Goal: Transaction & Acquisition: Purchase product/service

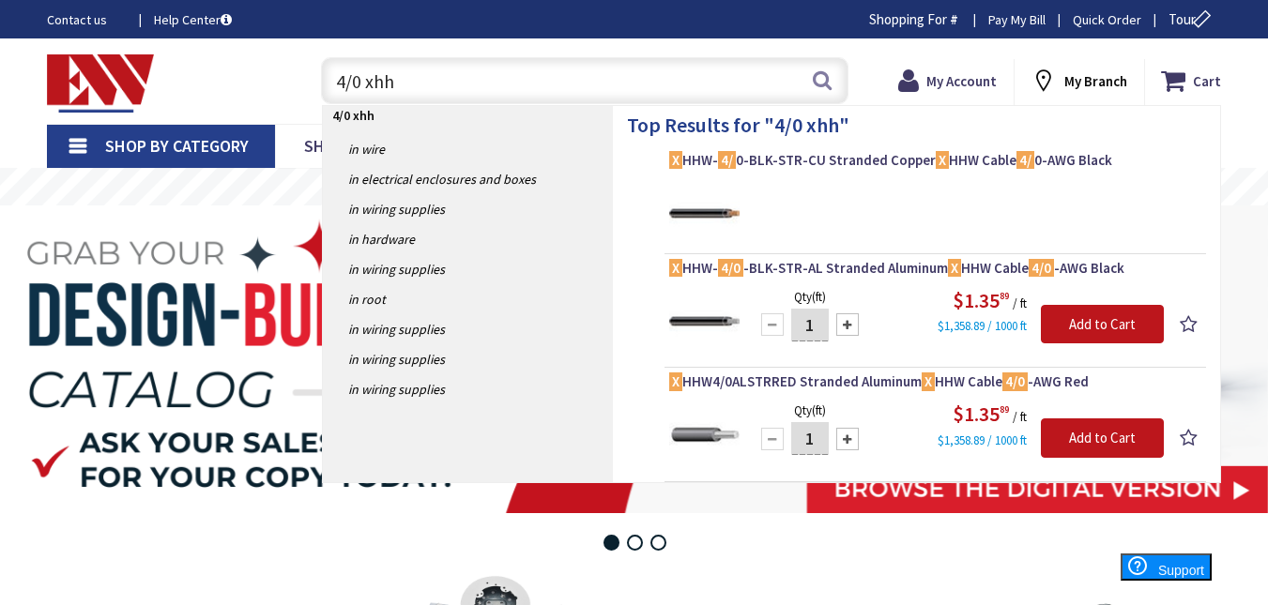
type input "4/0 xhhw"
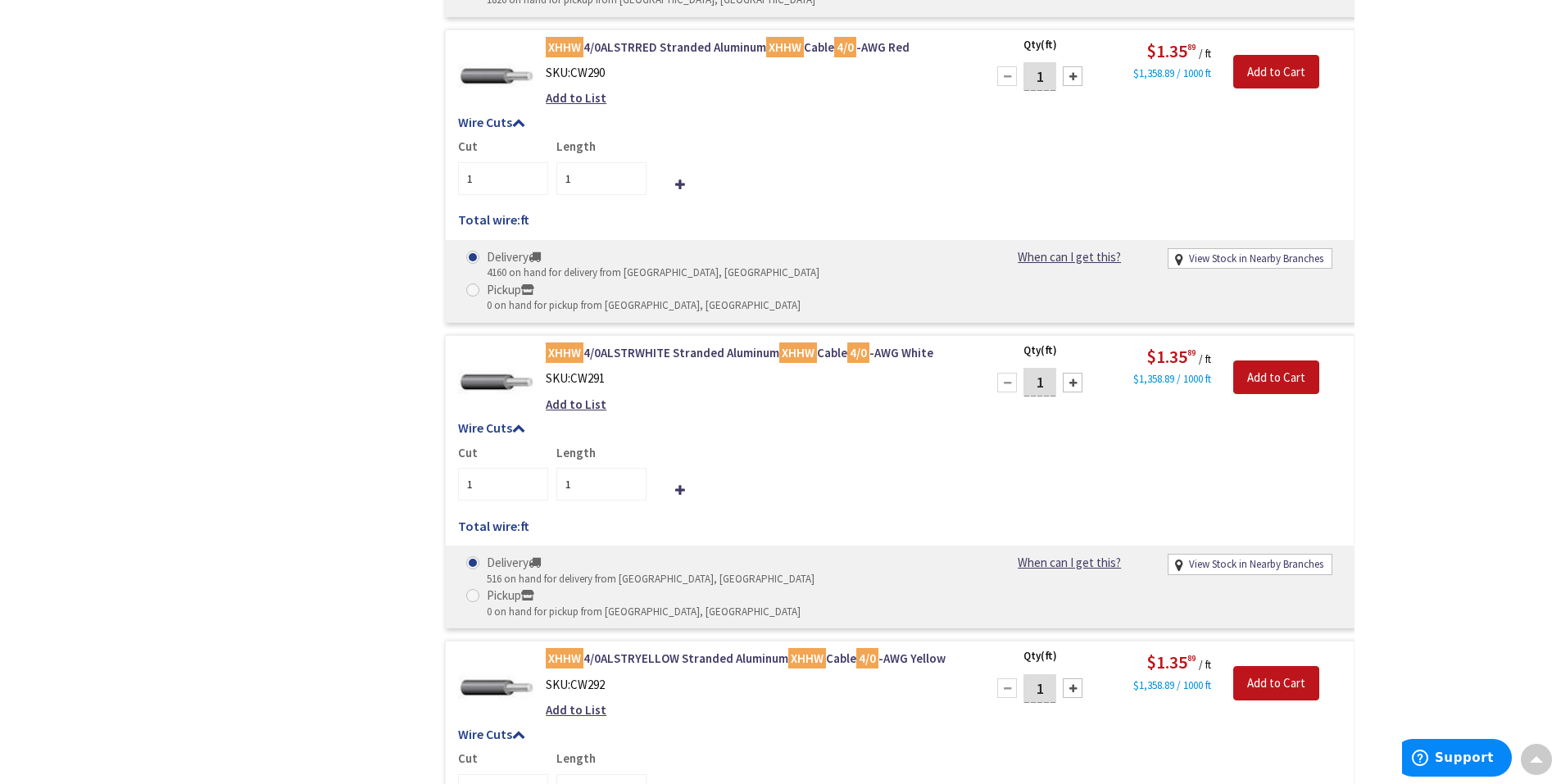
scroll to position [1065, 0]
drag, startPoint x: 583, startPoint y: 389, endPoint x: 558, endPoint y: 389, distance: 25.0
click at [558, 470] on input "1" at bounding box center [601, 486] width 90 height 33
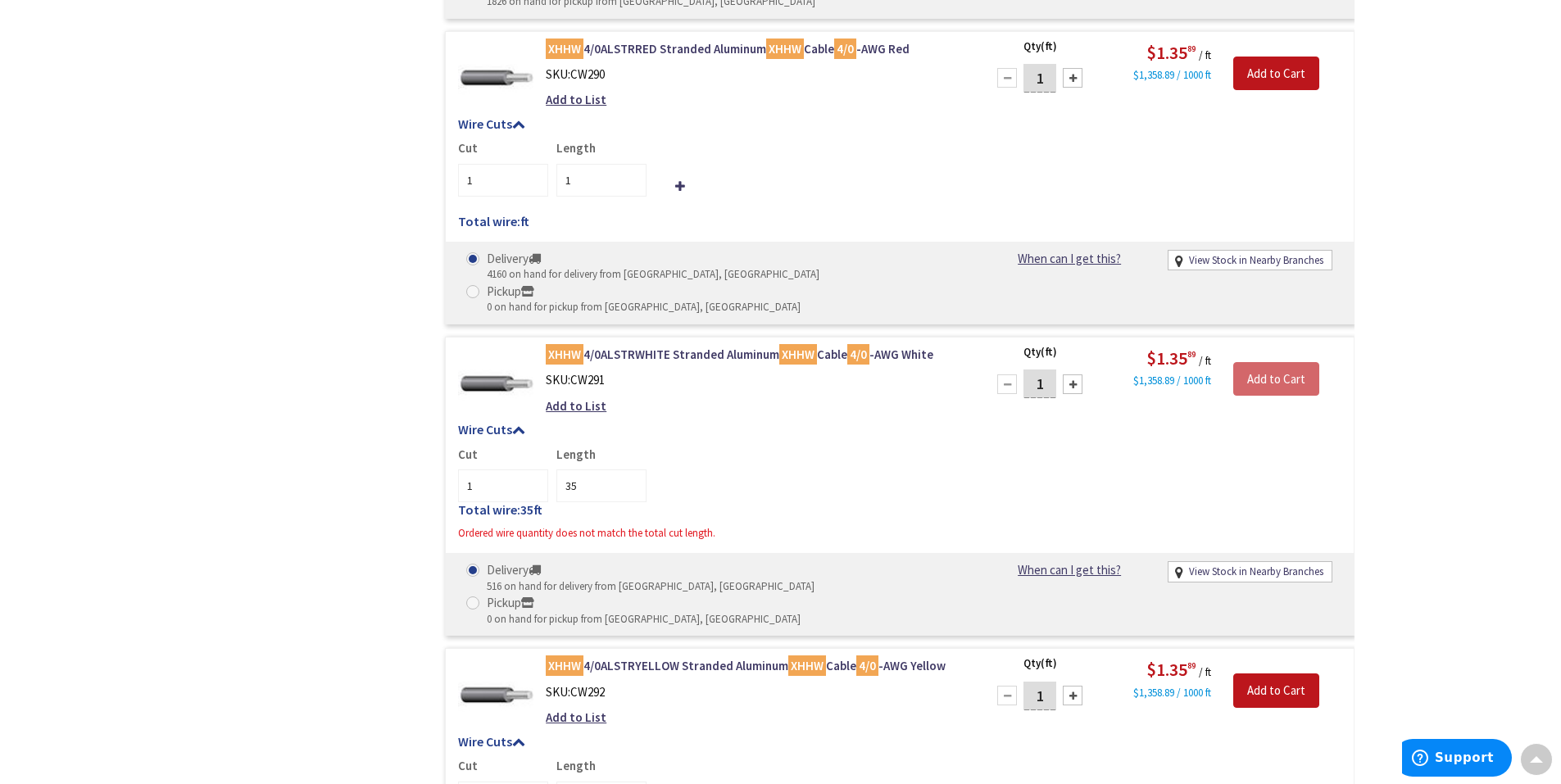
click at [831, 445] on div "Cut 1 Length 35" at bounding box center [899, 473] width 883 height 57
click at [605, 470] on input "35" at bounding box center [601, 486] width 90 height 33
type input "3"
click at [774, 445] on div "Cut 1 Length" at bounding box center [899, 473] width 883 height 57
click at [632, 470] on input "1" at bounding box center [601, 486] width 90 height 33
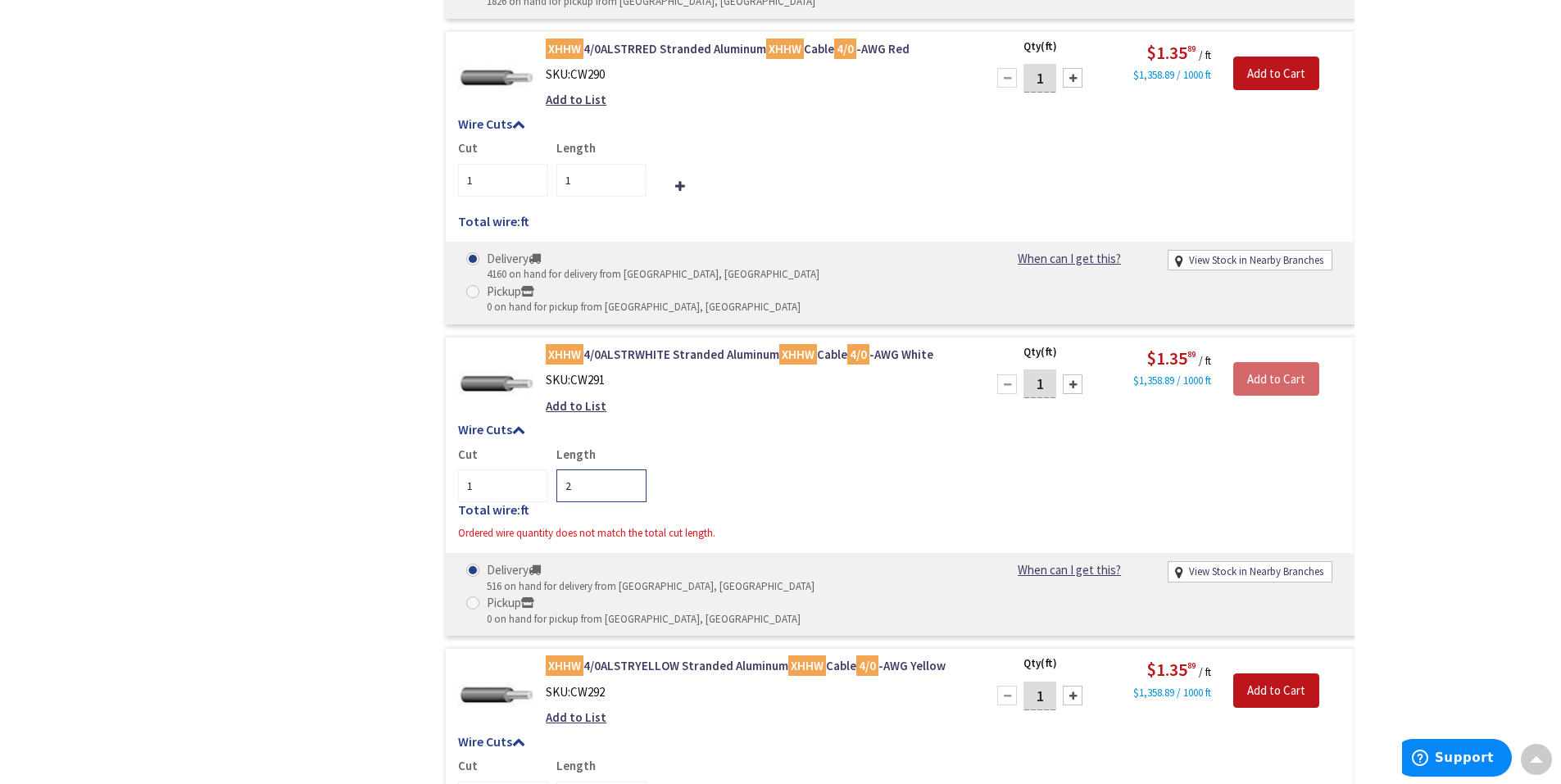
click at [632, 470] on input "2" at bounding box center [601, 486] width 90 height 33
click at [632, 470] on input "3" at bounding box center [601, 486] width 90 height 33
click at [632, 470] on input "4" at bounding box center [601, 486] width 90 height 33
click at [632, 470] on input "5" at bounding box center [601, 486] width 90 height 33
click at [632, 470] on input "6" at bounding box center [601, 486] width 90 height 33
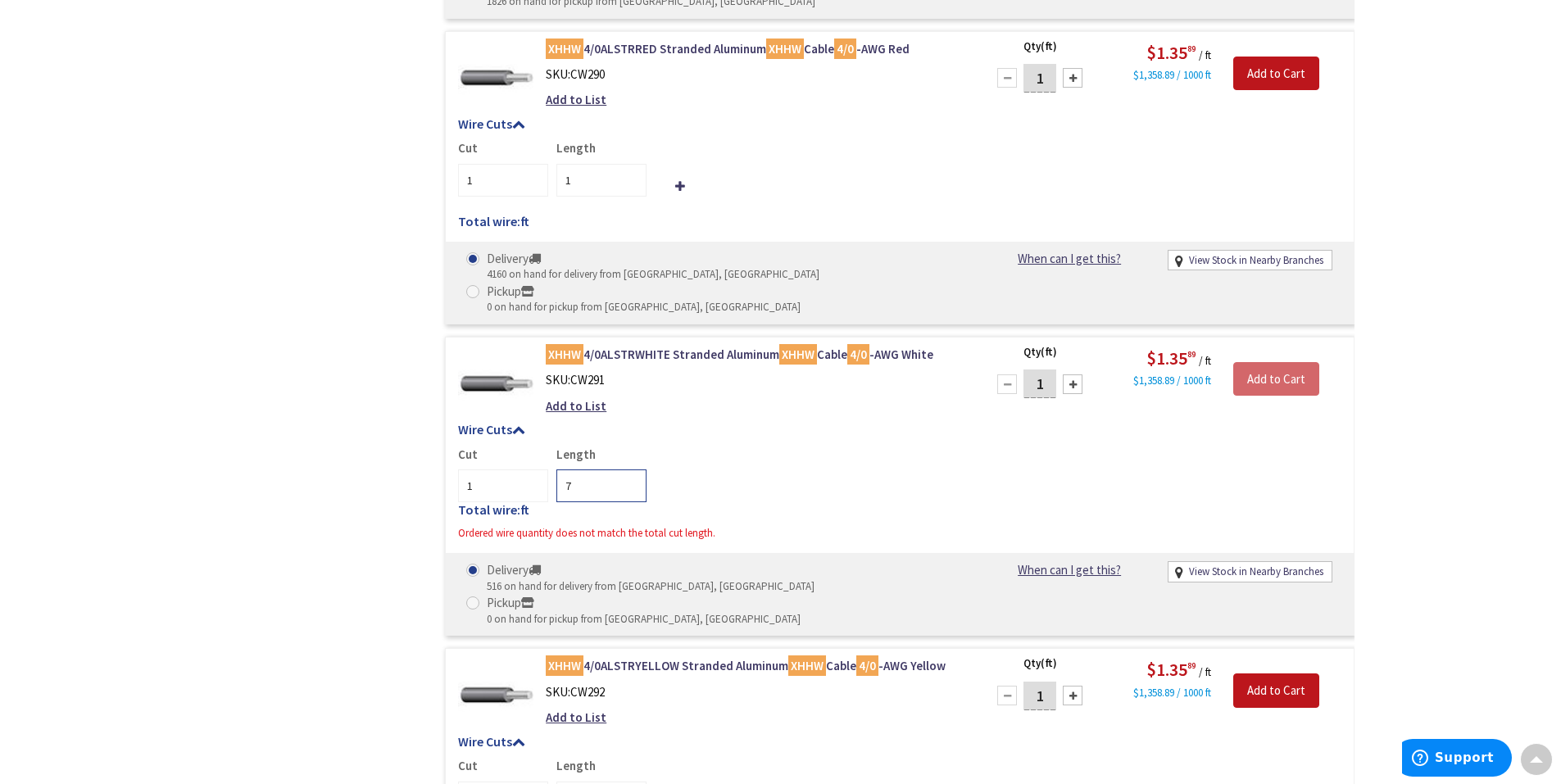
click at [632, 470] on input "7" at bounding box center [601, 486] width 90 height 33
click at [632, 470] on input "8" at bounding box center [601, 486] width 90 height 33
click at [632, 470] on input "9" at bounding box center [601, 486] width 90 height 33
click at [632, 470] on input "10" at bounding box center [601, 486] width 90 height 33
click at [632, 470] on input "11" at bounding box center [601, 486] width 90 height 33
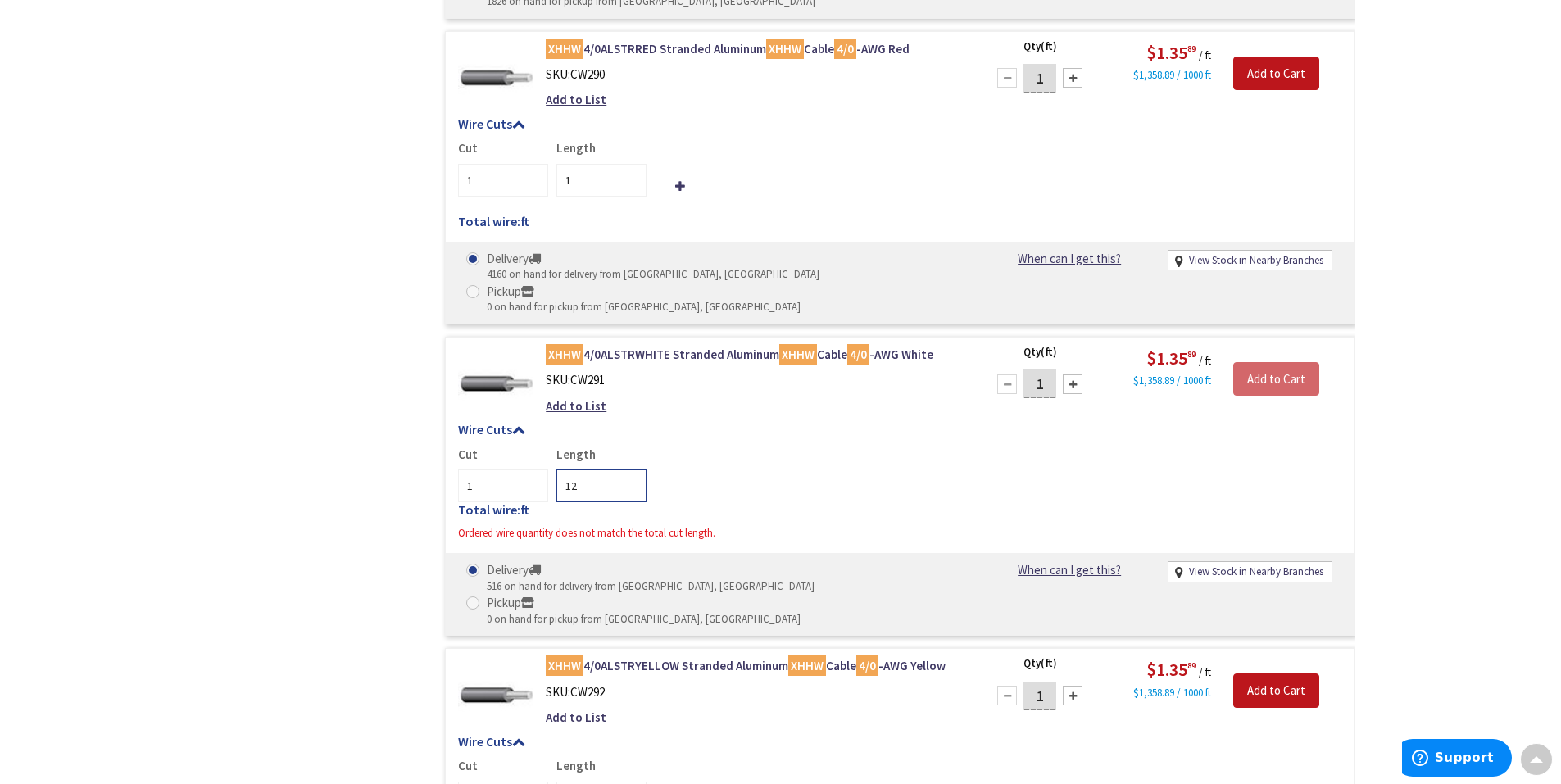
click at [632, 470] on input "12" at bounding box center [601, 486] width 90 height 33
click at [632, 470] on input "13" at bounding box center [601, 486] width 90 height 33
click at [632, 470] on input "14" at bounding box center [601, 486] width 90 height 33
click at [632, 470] on input "15" at bounding box center [601, 486] width 90 height 33
click at [632, 470] on input "16" at bounding box center [601, 486] width 90 height 33
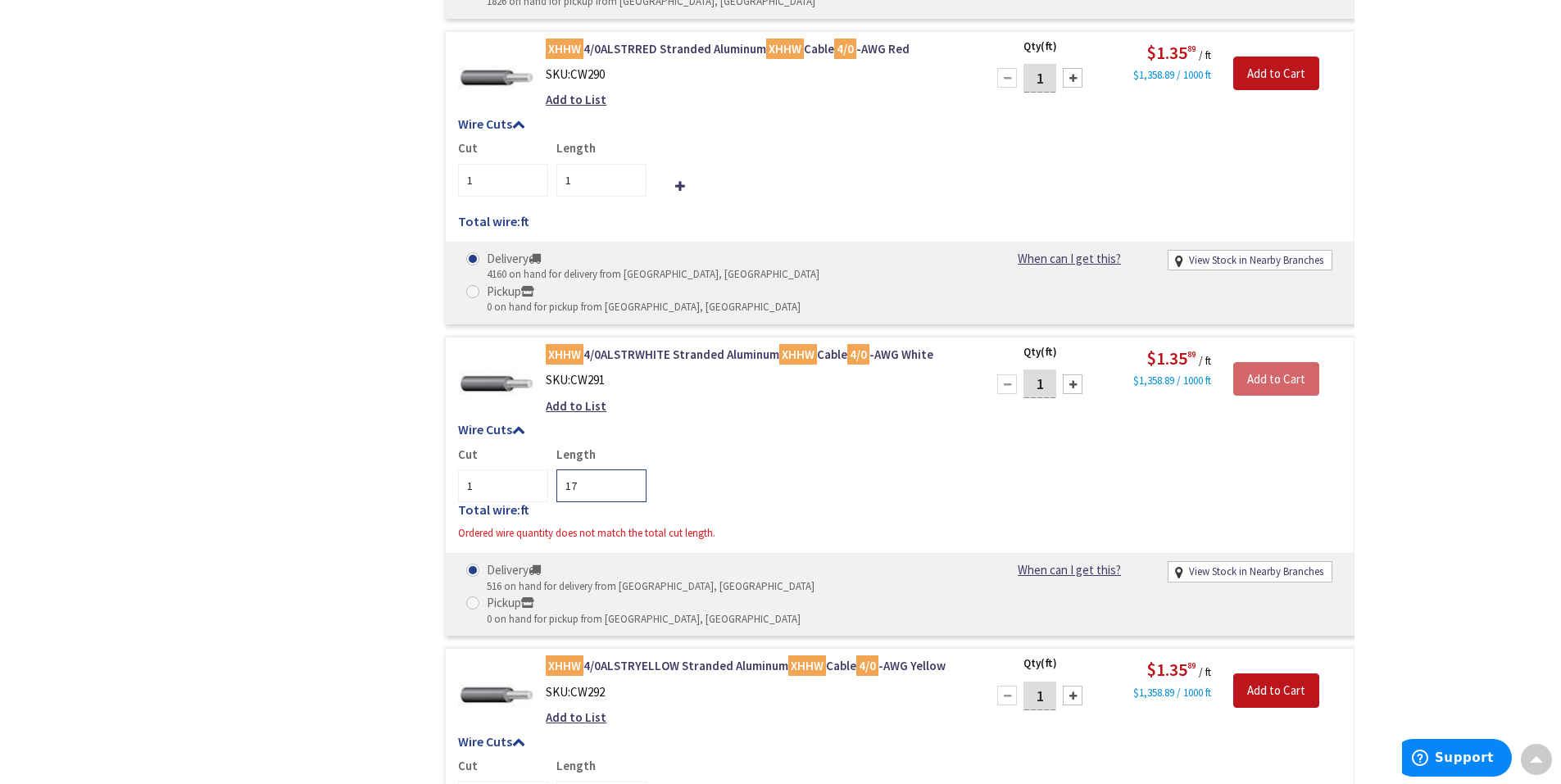
click at [632, 470] on input "17" at bounding box center [601, 486] width 90 height 33
click at [632, 470] on input "18" at bounding box center [601, 486] width 90 height 33
click at [632, 470] on input "19" at bounding box center [601, 486] width 90 height 33
click at [632, 470] on input "20" at bounding box center [601, 486] width 90 height 33
click at [632, 470] on input "21" at bounding box center [601, 486] width 90 height 33
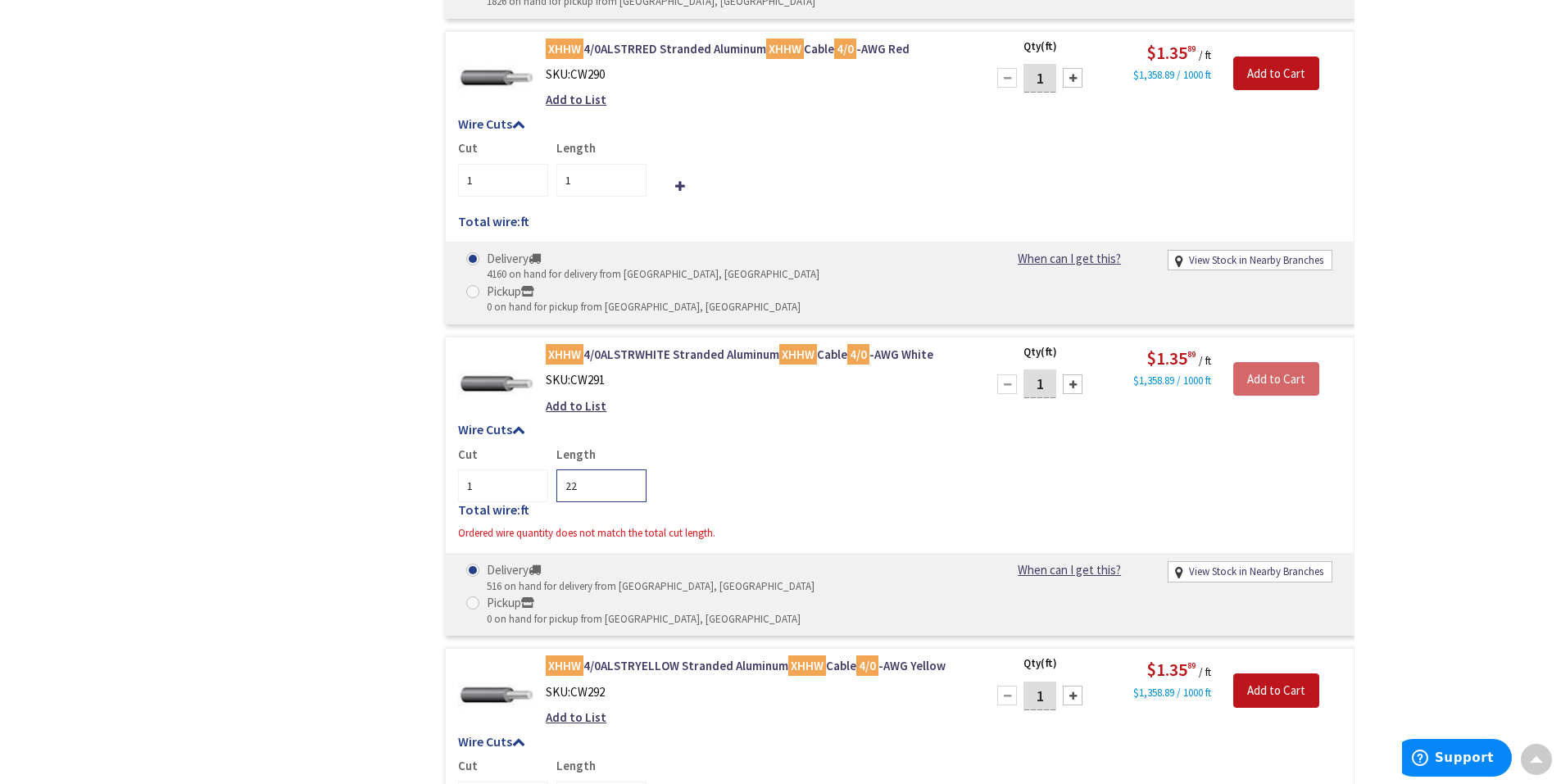
click at [632, 470] on input "22" at bounding box center [601, 486] width 90 height 33
click at [632, 470] on input "23" at bounding box center [601, 486] width 90 height 33
click at [632, 470] on input "24" at bounding box center [601, 486] width 90 height 33
click at [632, 470] on input "25" at bounding box center [601, 486] width 90 height 33
click at [632, 470] on input "26" at bounding box center [601, 486] width 90 height 33
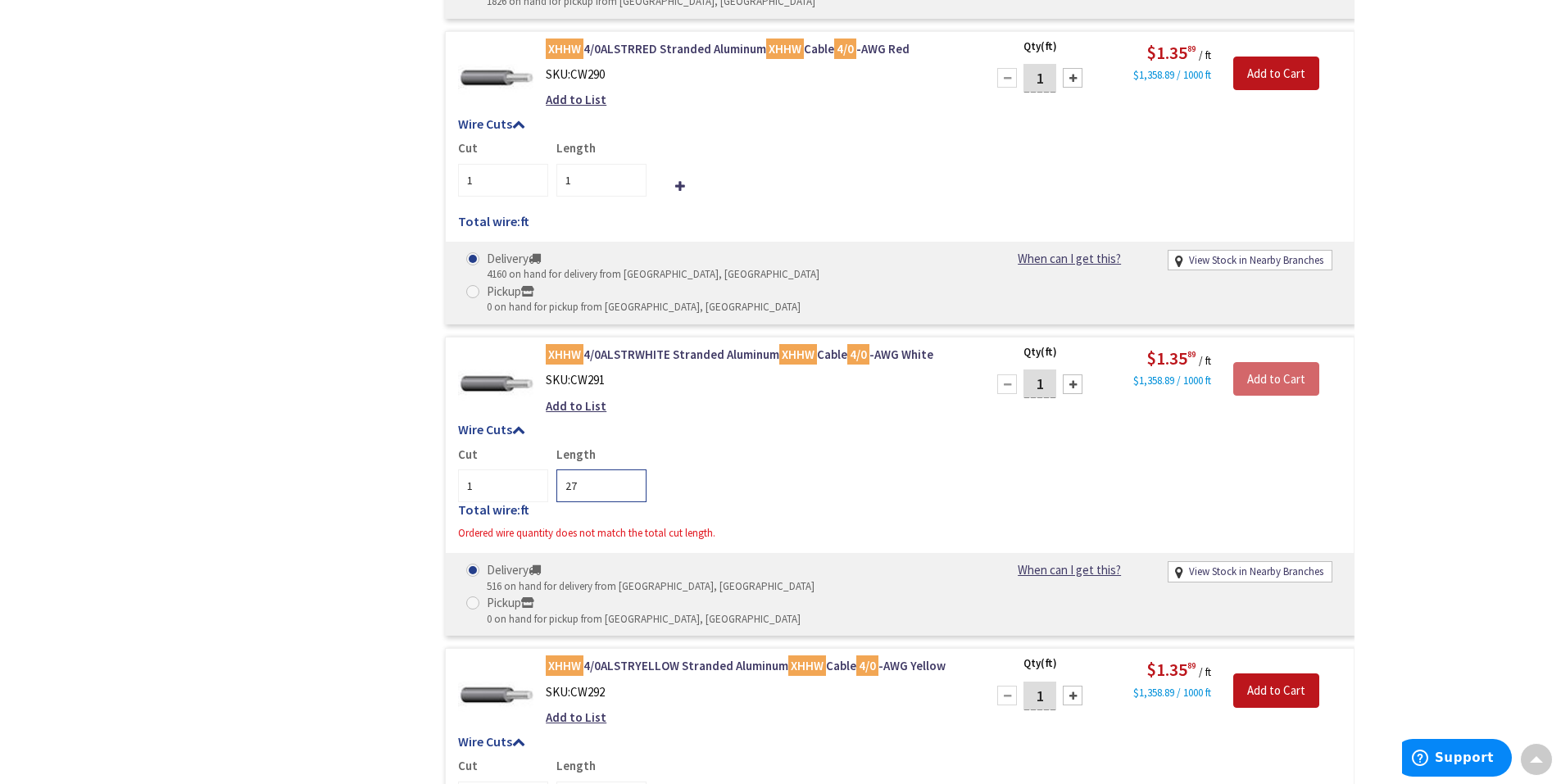
click at [632, 470] on input "27" at bounding box center [601, 486] width 90 height 33
click at [632, 470] on input "28" at bounding box center [601, 486] width 90 height 33
click at [632, 470] on input "29" at bounding box center [601, 486] width 90 height 33
click at [632, 470] on input "30" at bounding box center [601, 486] width 90 height 33
click at [632, 470] on input "31" at bounding box center [601, 486] width 90 height 33
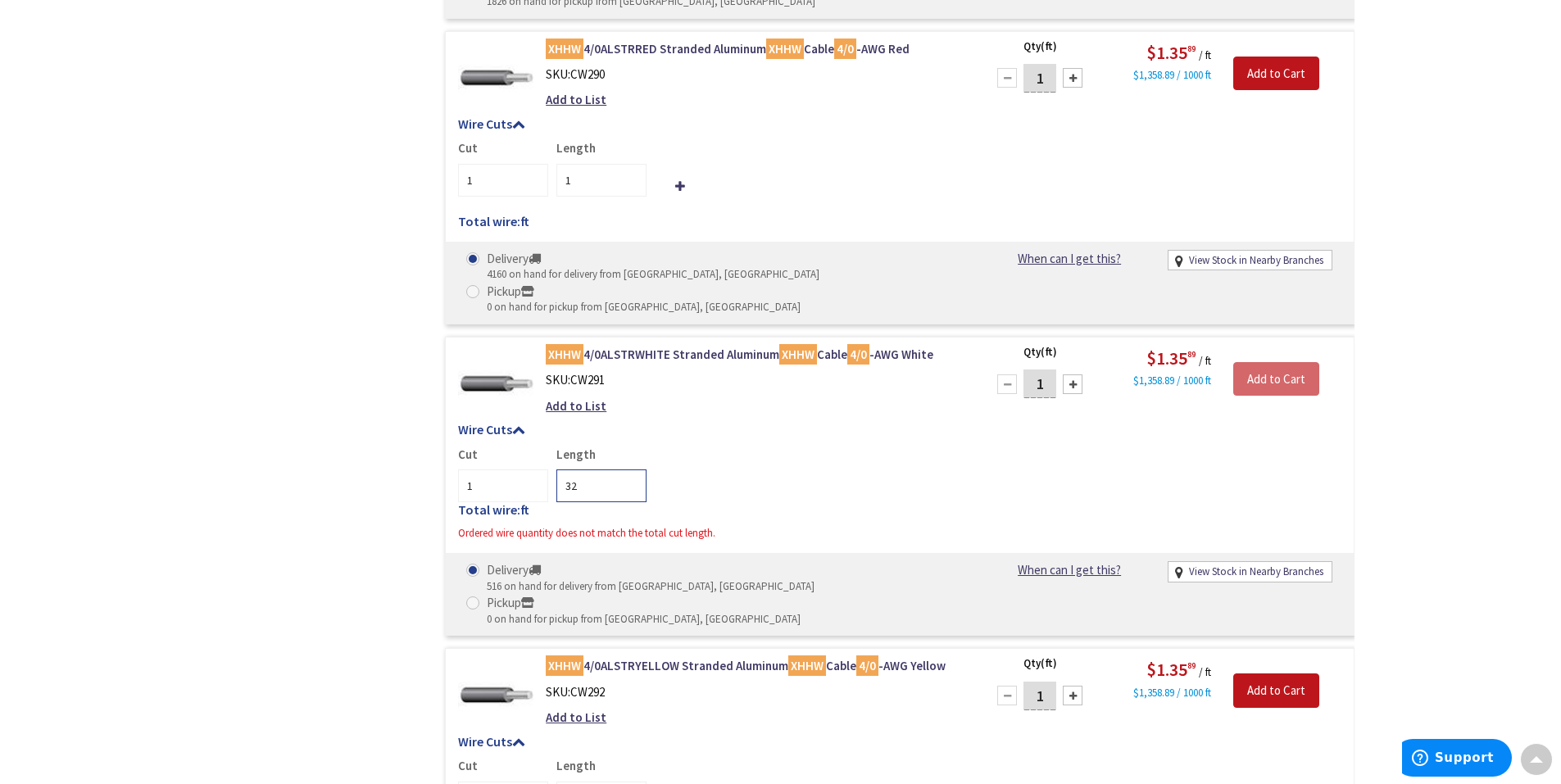
click at [632, 470] on input "32" at bounding box center [601, 486] width 90 height 33
click at [632, 470] on input "33" at bounding box center [601, 486] width 90 height 33
click at [632, 470] on input "34" at bounding box center [601, 486] width 90 height 33
type input "35"
click at [632, 470] on input "35" at bounding box center [601, 486] width 90 height 33
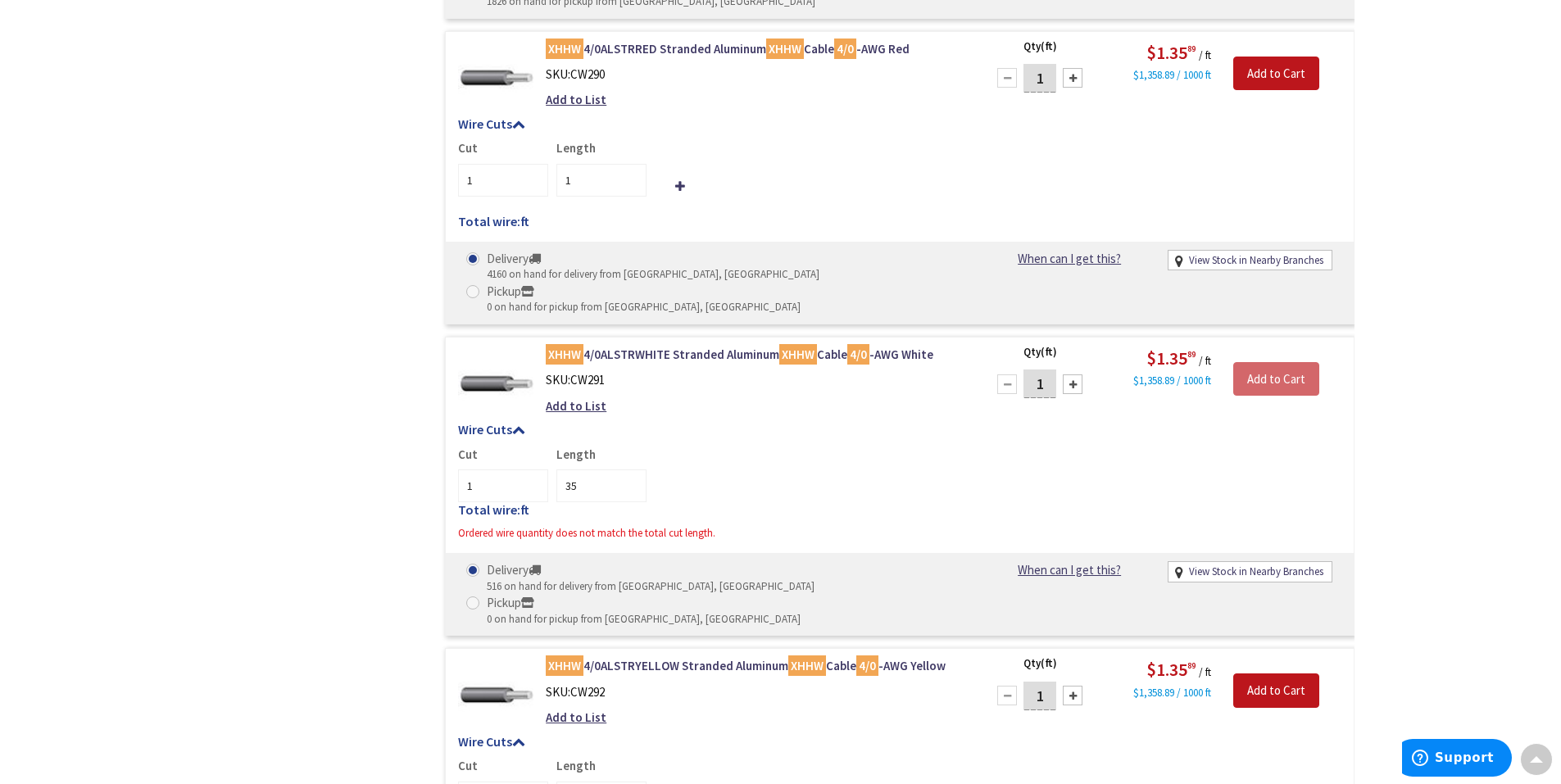
click at [756, 445] on div "Cut 1 Length 35" at bounding box center [899, 473] width 883 height 57
click at [507, 423] on h5 "Wire Cuts" at bounding box center [899, 430] width 883 height 15
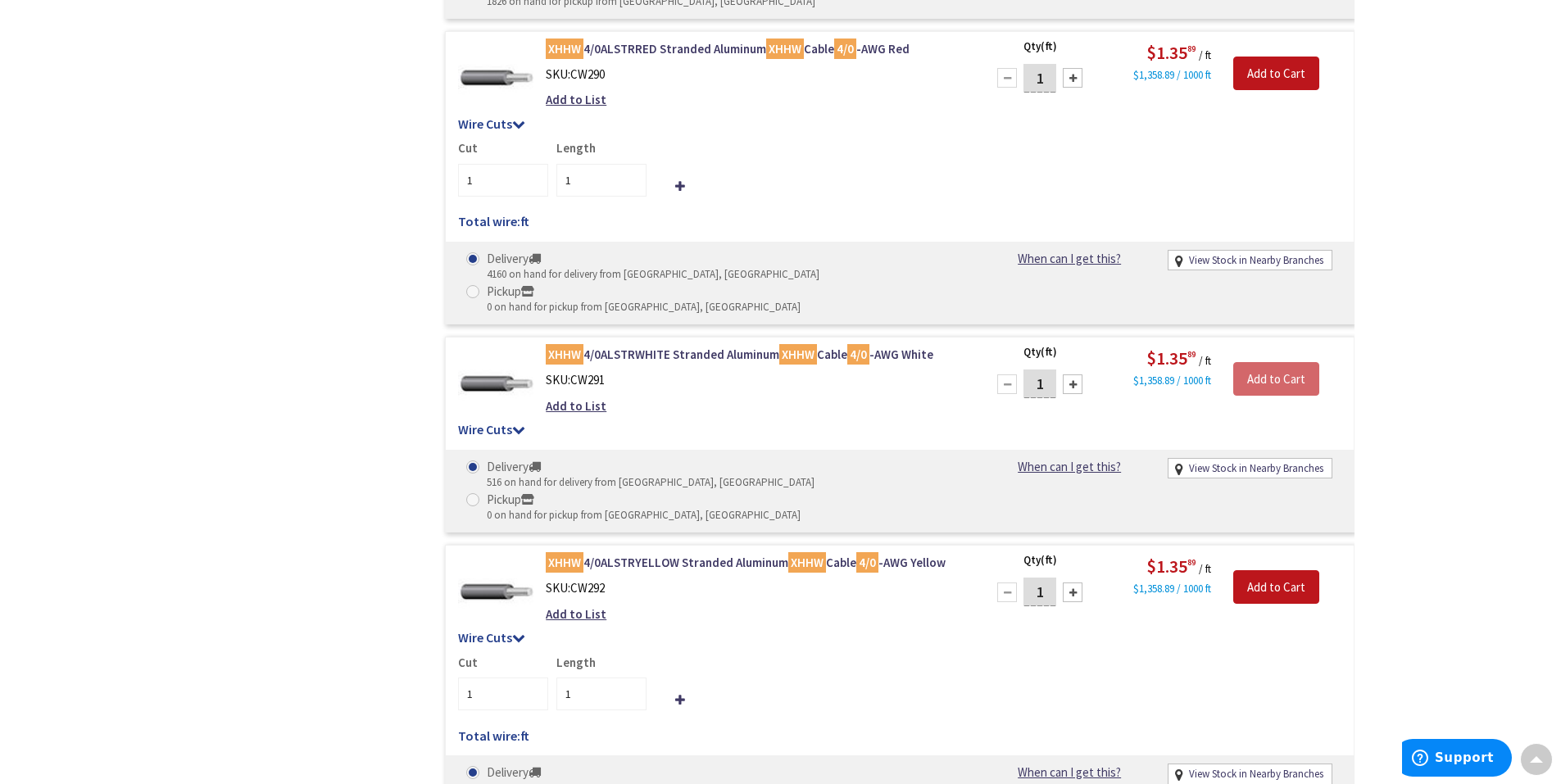
click at [507, 423] on h5 "Wire Cuts" at bounding box center [899, 430] width 883 height 15
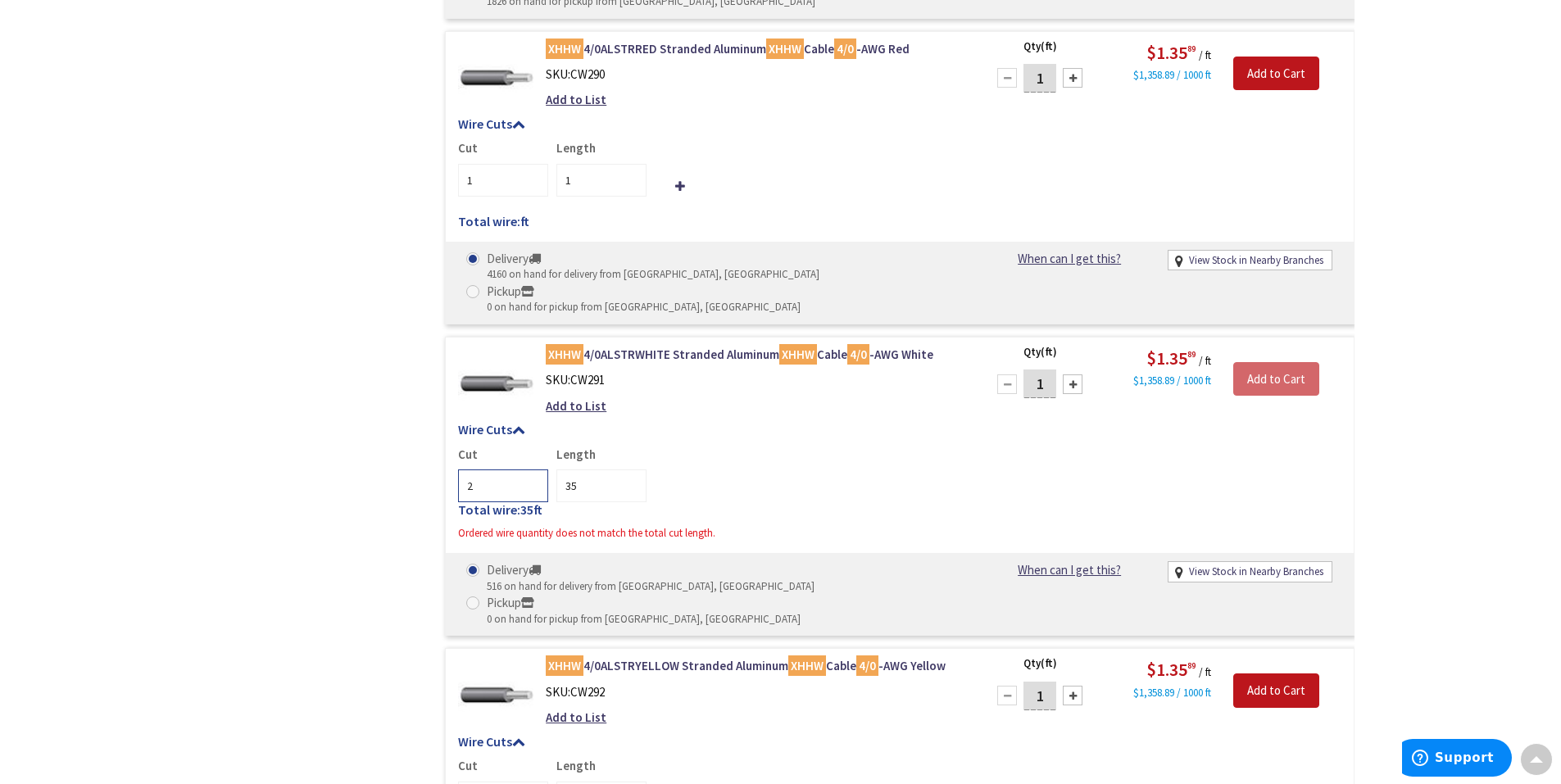
click at [533, 470] on input "2" at bounding box center [502, 486] width 90 height 33
click at [533, 470] on input "3" at bounding box center [502, 486] width 90 height 33
click at [533, 470] on input "5" at bounding box center [502, 486] width 90 height 33
click at [533, 470] on input "6" at bounding box center [502, 486] width 90 height 33
click at [533, 470] on input "5" at bounding box center [502, 486] width 90 height 33
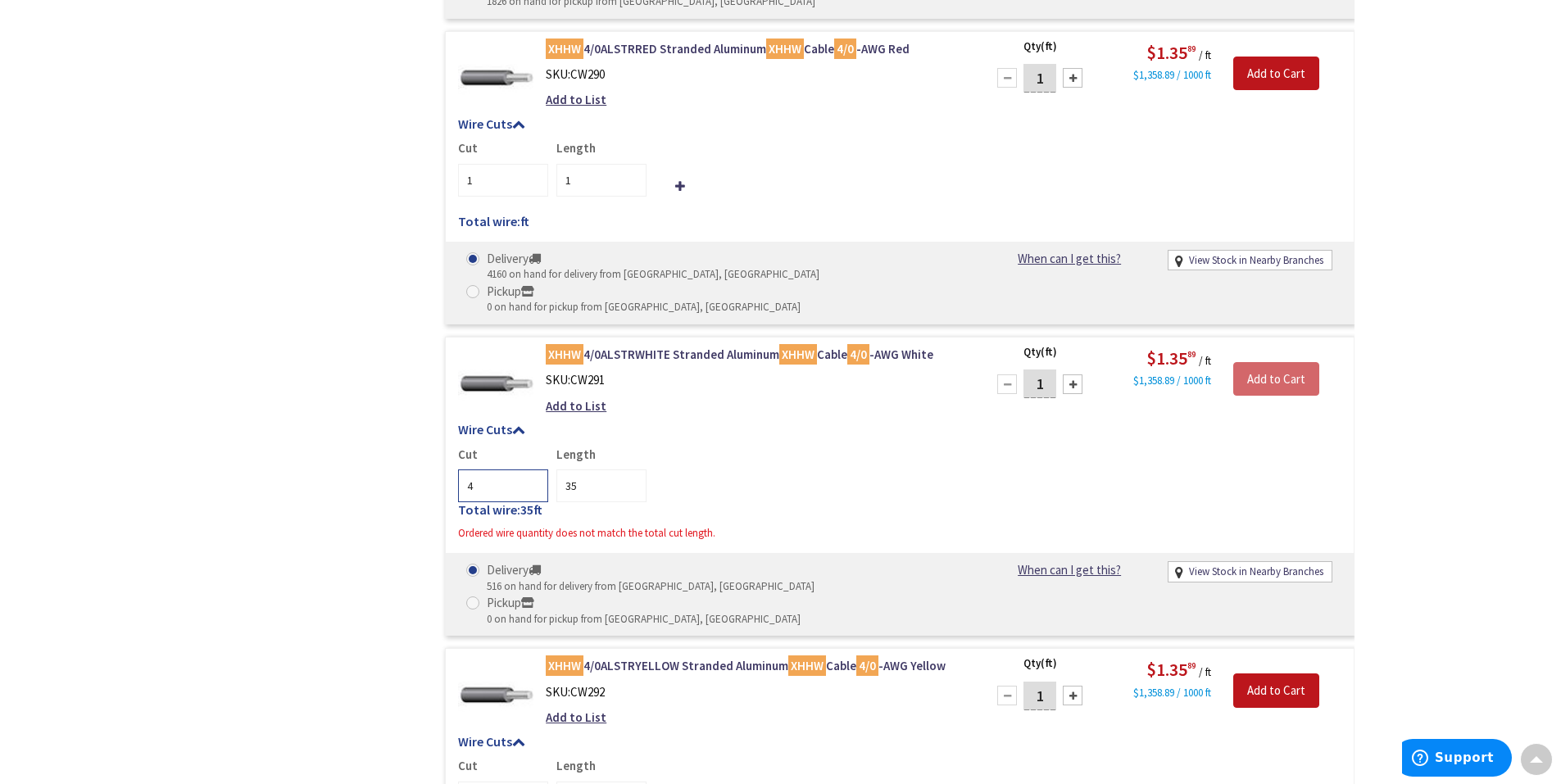
click at [533, 470] on input "4" at bounding box center [502, 486] width 90 height 33
click at [533, 470] on input "3" at bounding box center [502, 486] width 90 height 33
click at [533, 470] on input "2" at bounding box center [502, 486] width 90 height 33
click at [533, 470] on input "1" at bounding box center [502, 486] width 90 height 33
click at [533, 470] on input "0" at bounding box center [502, 486] width 90 height 33
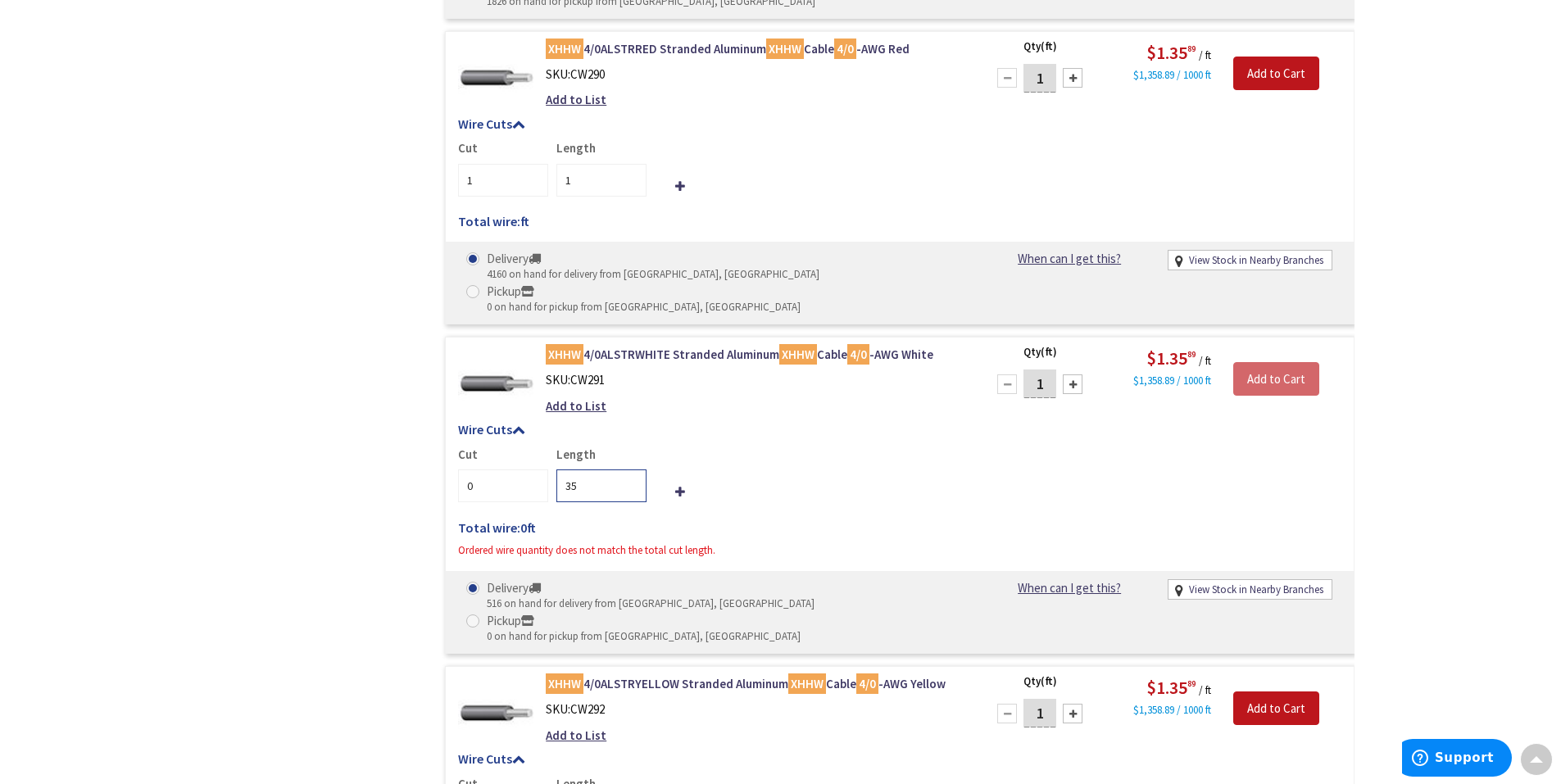
click at [681, 445] on div "Cut 0 Length 35" at bounding box center [899, 473] width 883 height 57
type input "1"
click at [536, 470] on input "1" at bounding box center [502, 486] width 90 height 33
drag, startPoint x: 745, startPoint y: 393, endPoint x: 766, endPoint y: 393, distance: 21.0
click at [750, 445] on div "Cut 1 Length 35" at bounding box center [899, 473] width 883 height 57
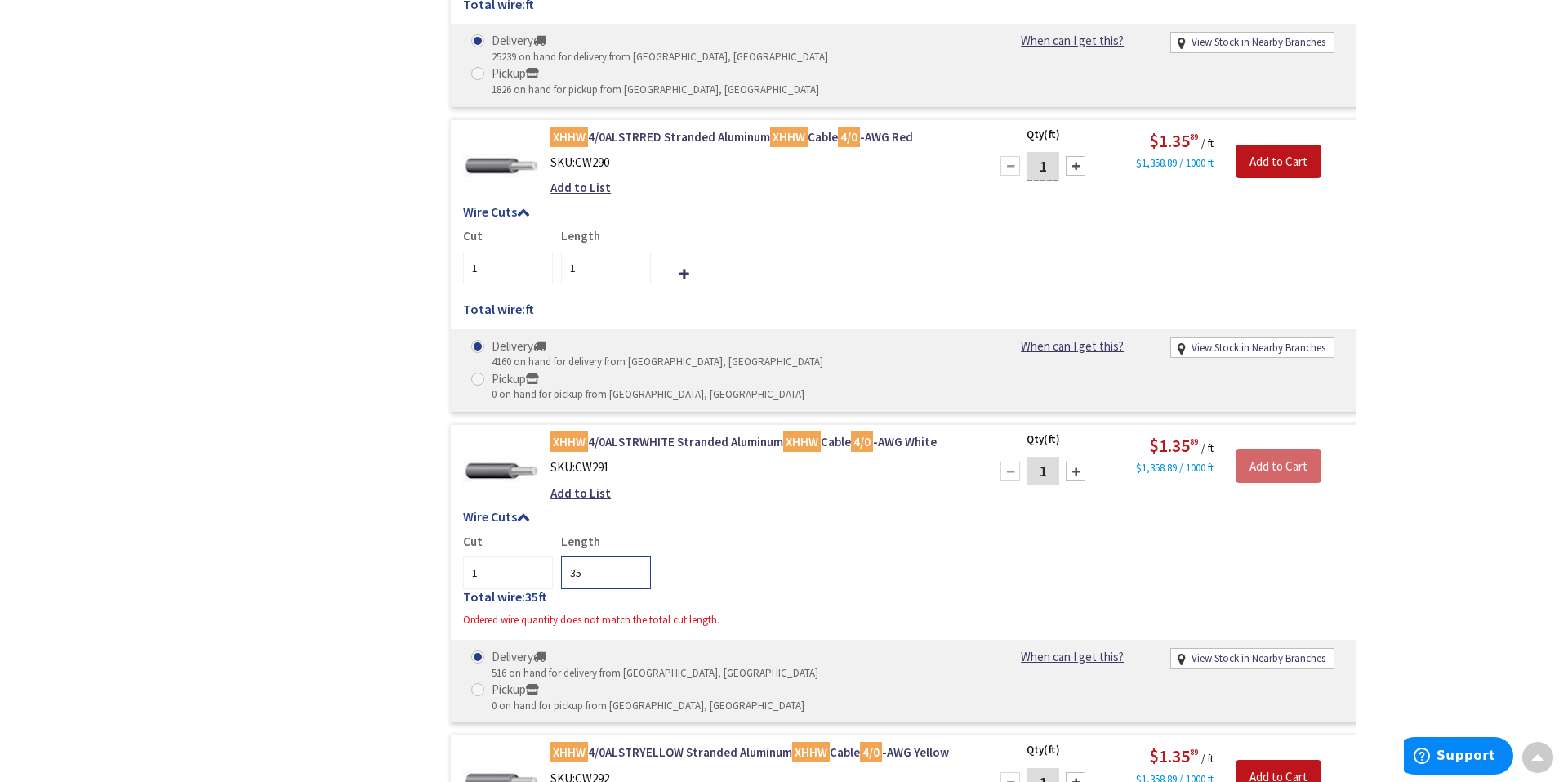
scroll to position [981, 0]
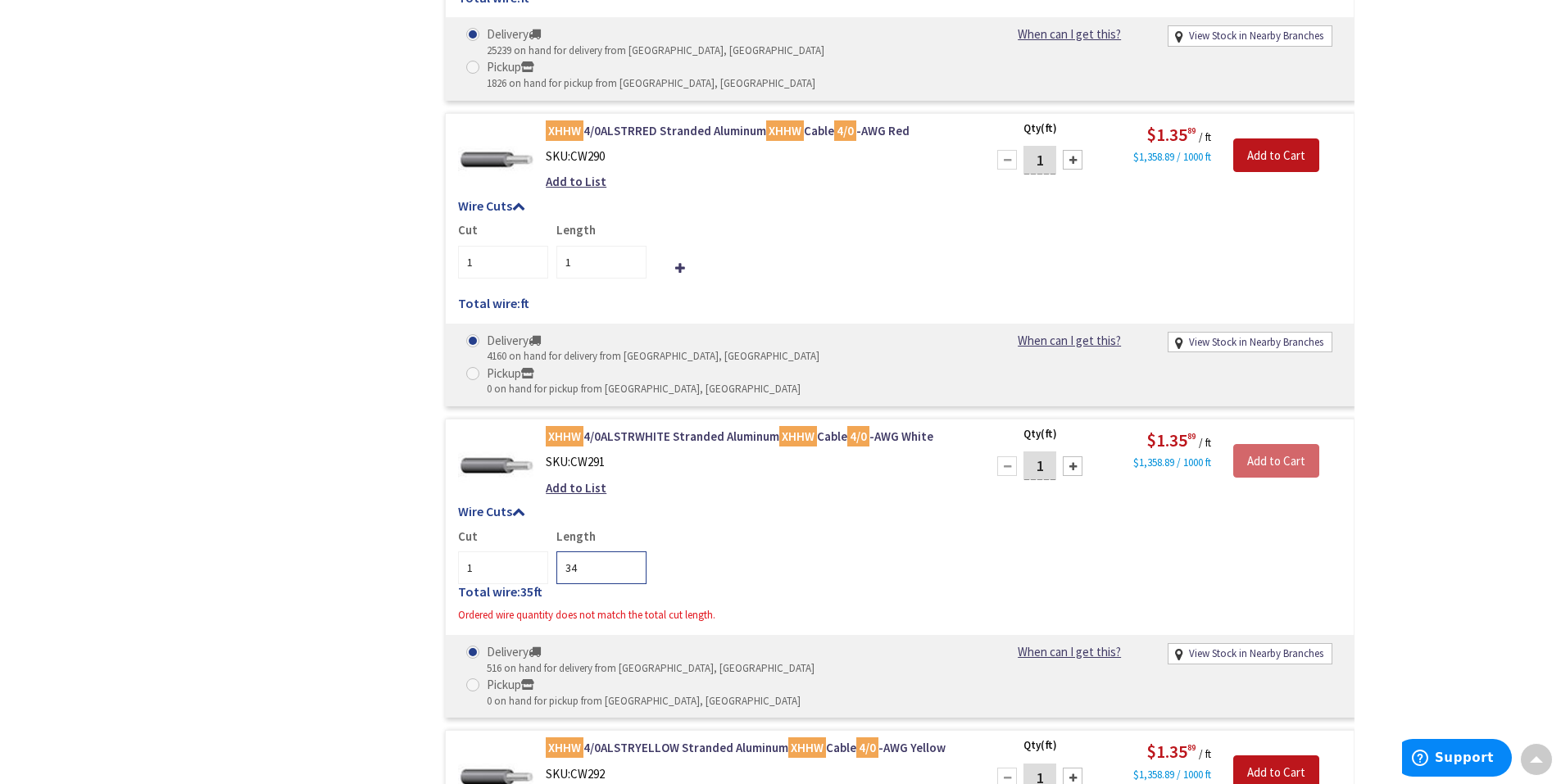
click at [630, 527] on input "34" at bounding box center [601, 567] width 90 height 33
click at [630, 527] on input "33" at bounding box center [601, 567] width 90 height 33
click at [630, 527] on input "32" at bounding box center [601, 567] width 90 height 33
click at [630, 527] on input "-23" at bounding box center [601, 567] width 90 height 33
drag, startPoint x: 607, startPoint y: 471, endPoint x: 556, endPoint y: 472, distance: 51.0
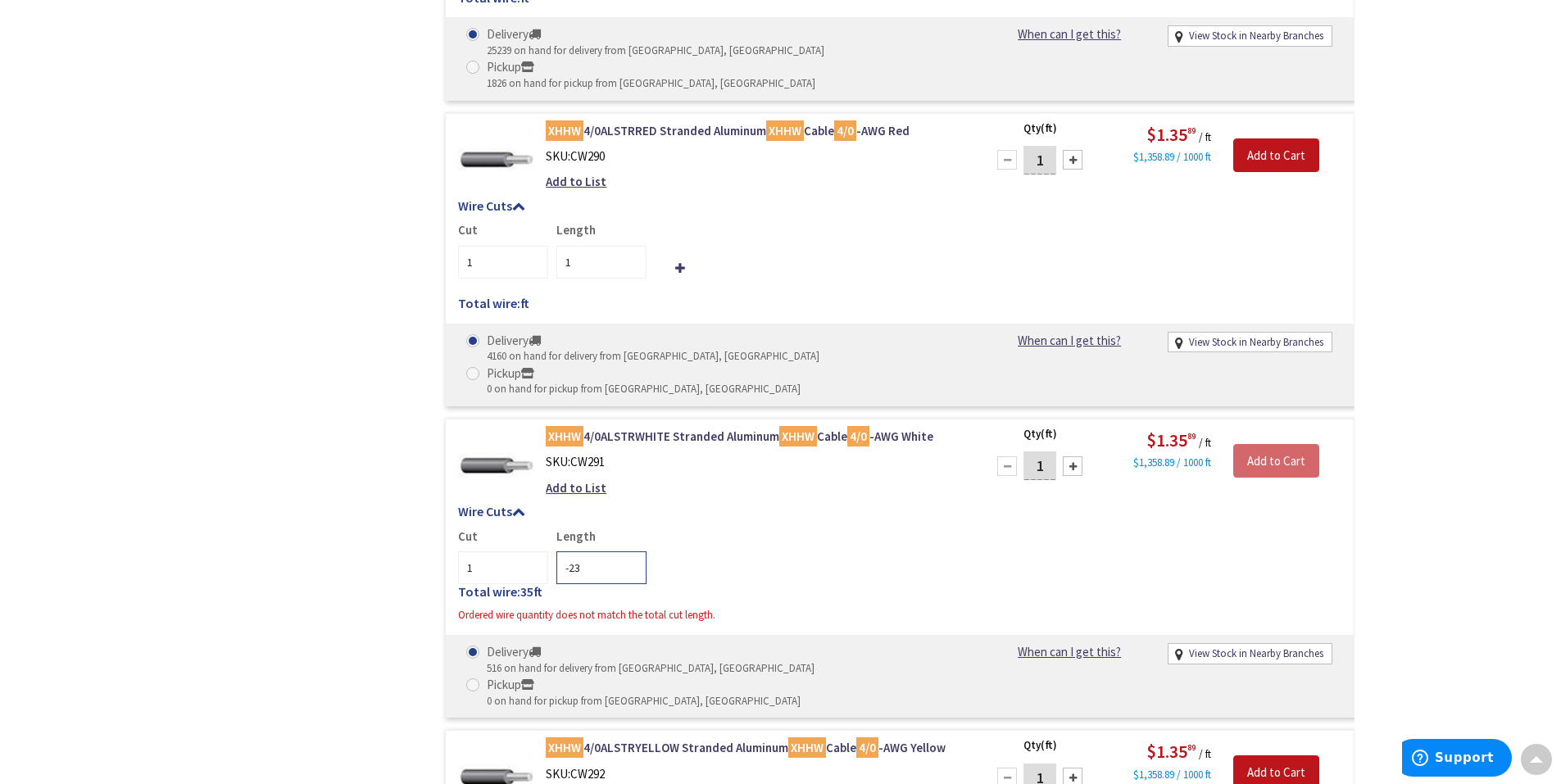
click at [556, 527] on input "-23" at bounding box center [601, 567] width 90 height 33
type input "0"
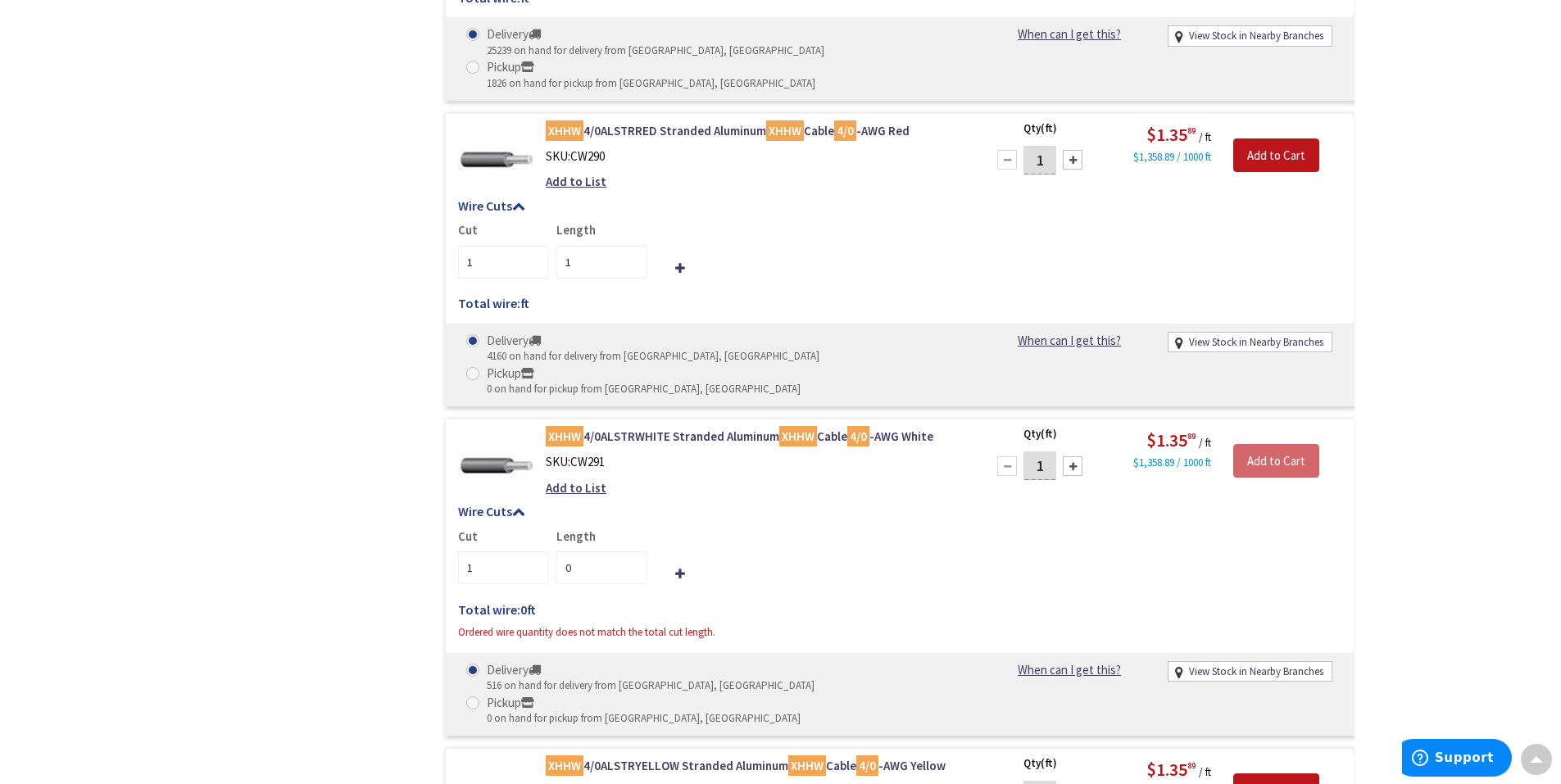
click at [715, 505] on div "Wire Cuts Cut 1 Length 0 Total wire: 0 ft Ordered wire quantity does not match …" at bounding box center [900, 576] width 908 height 144
click at [529, 527] on input "2" at bounding box center [502, 567] width 90 height 33
click at [530, 527] on input "1" at bounding box center [502, 567] width 90 height 33
click at [531, 527] on input "0" at bounding box center [502, 567] width 90 height 33
click at [531, 527] on input "-1" at bounding box center [502, 567] width 90 height 33
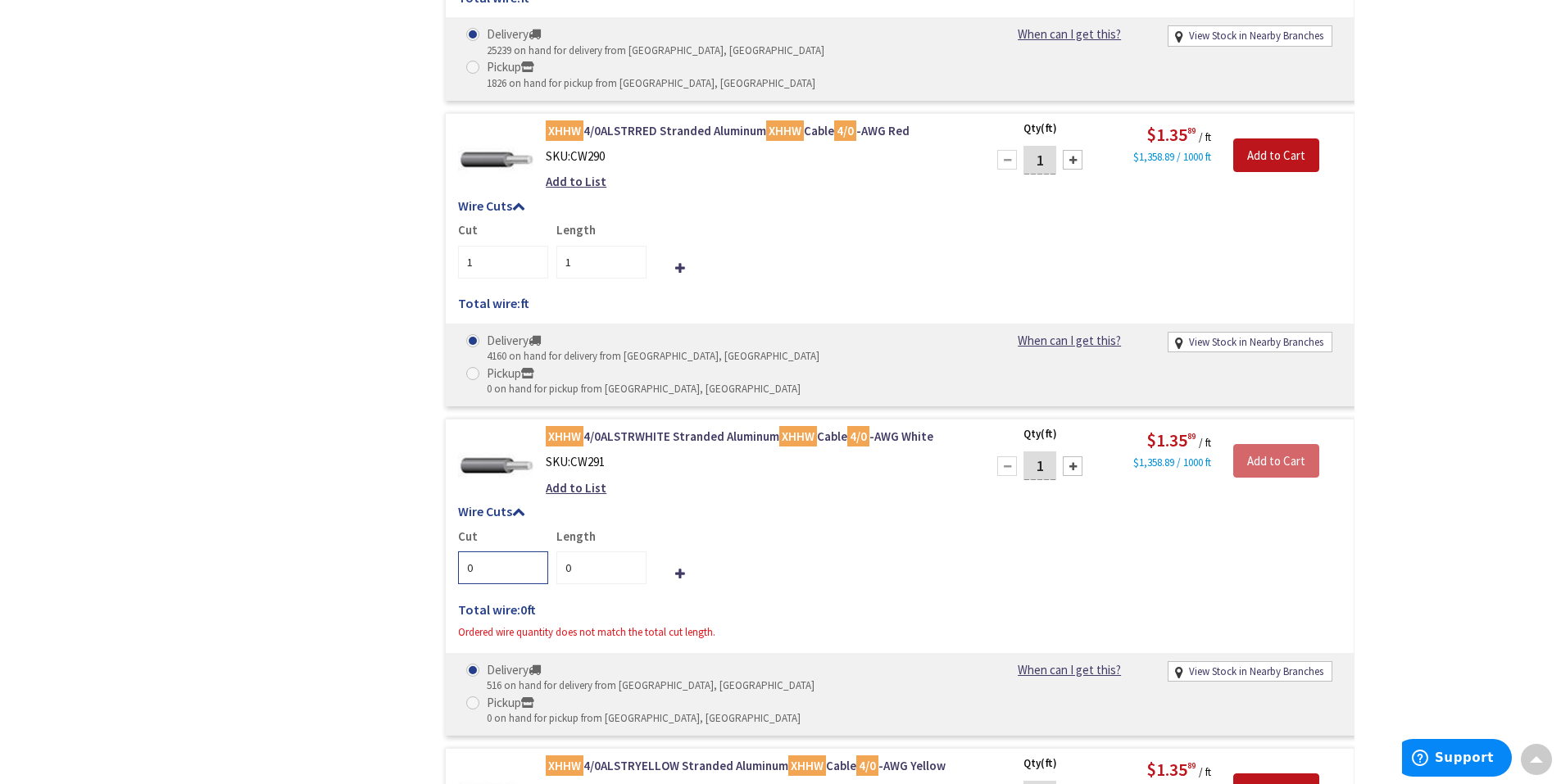
type input "0"
click at [532, 527] on input "0" at bounding box center [502, 567] width 90 height 33
click at [757, 527] on div "Cut 0 Length 0" at bounding box center [899, 555] width 883 height 57
click at [522, 505] on icon at bounding box center [518, 511] width 13 height 13
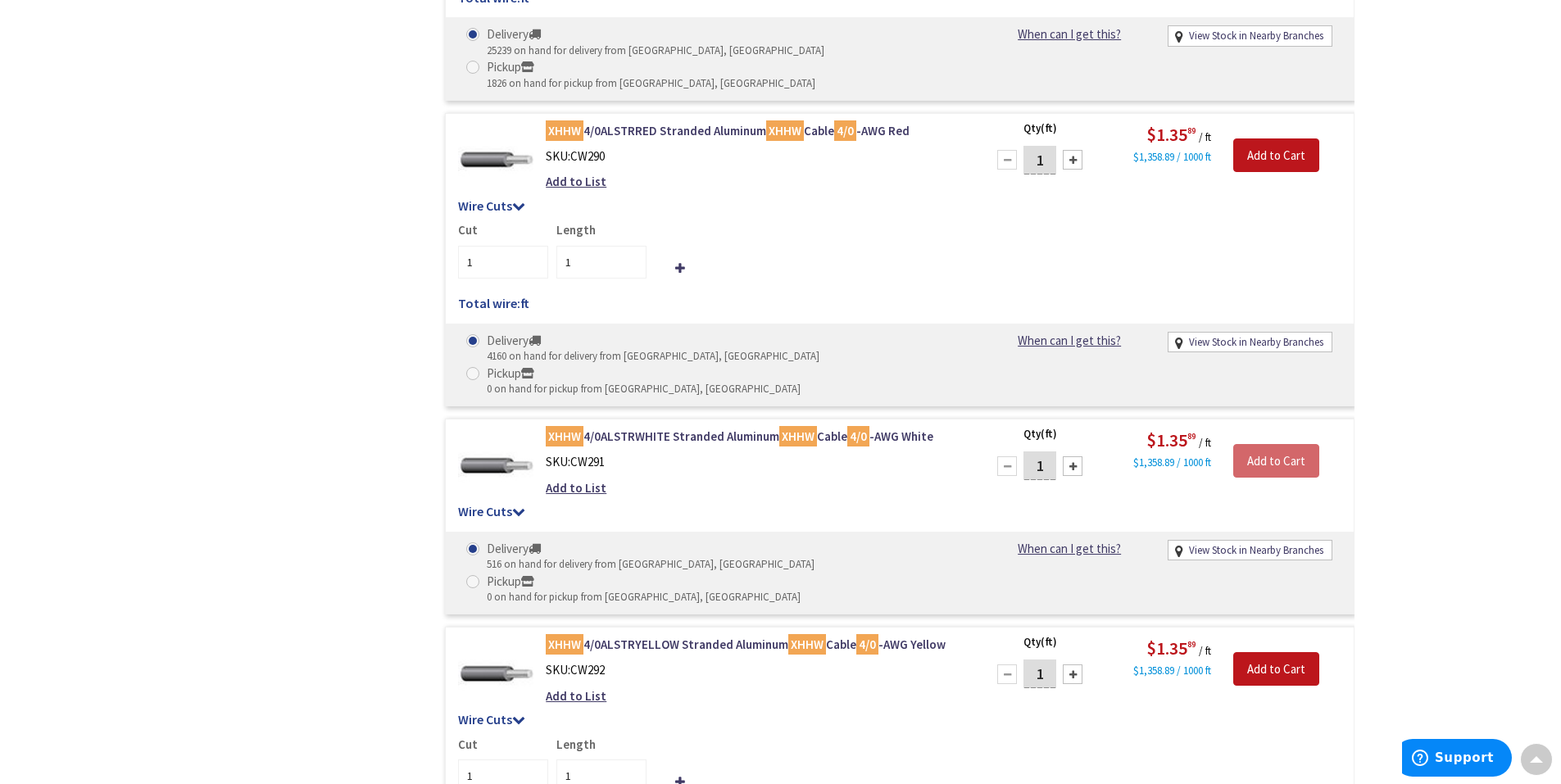
click at [1044, 451] on input "1" at bounding box center [1040, 465] width 33 height 29
type input "35"
click at [1107, 418] on div "XHHW 4/0ALSTRWHITE Stranded Aluminum XHHW Cable 4/0 -AWG White SKU: CW291 Add t…" at bounding box center [899, 516] width 909 height 196
click at [515, 505] on icon at bounding box center [518, 511] width 13 height 13
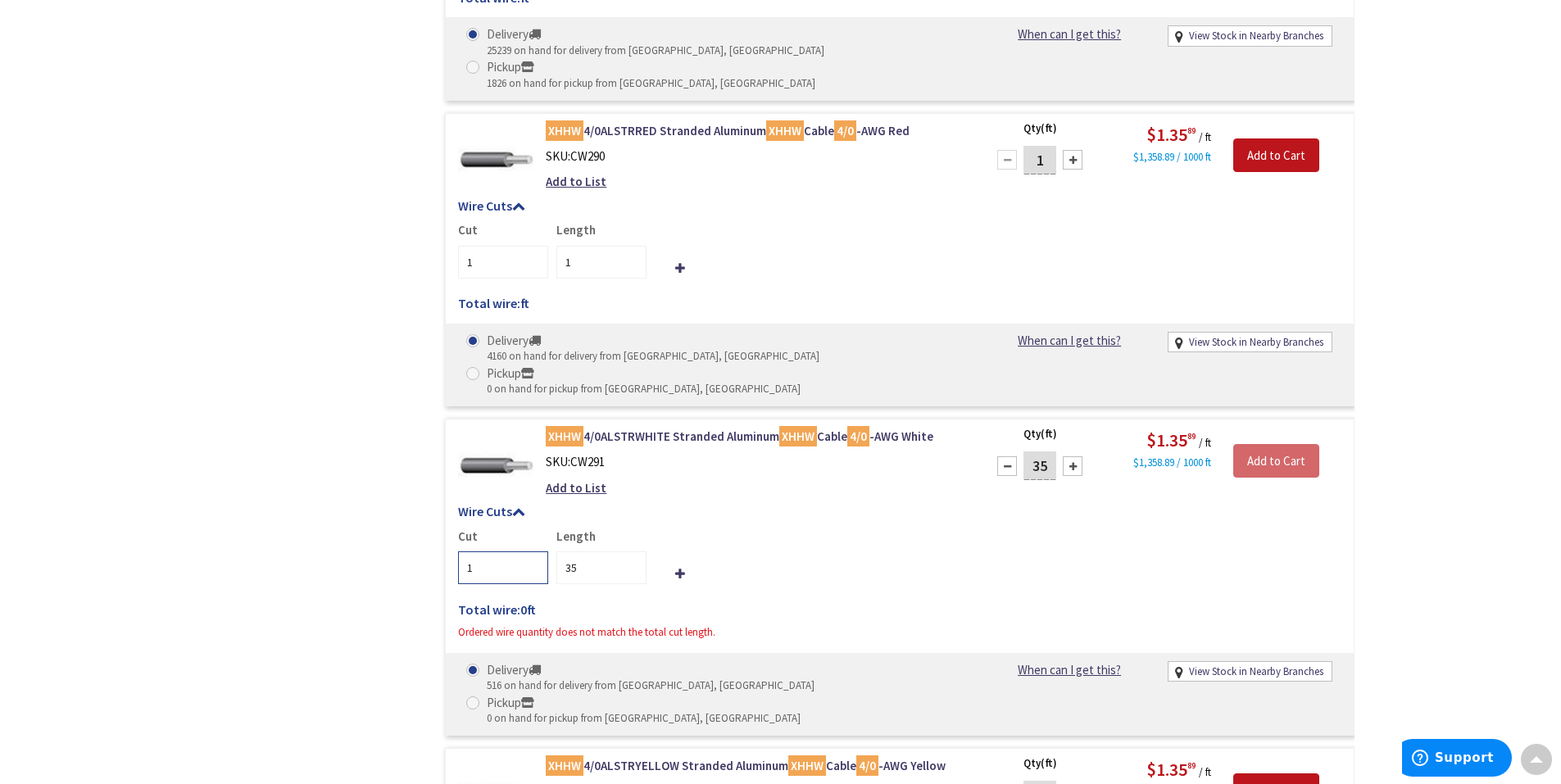
type input "1"
click at [535, 527] on input "1" at bounding box center [502, 567] width 90 height 33
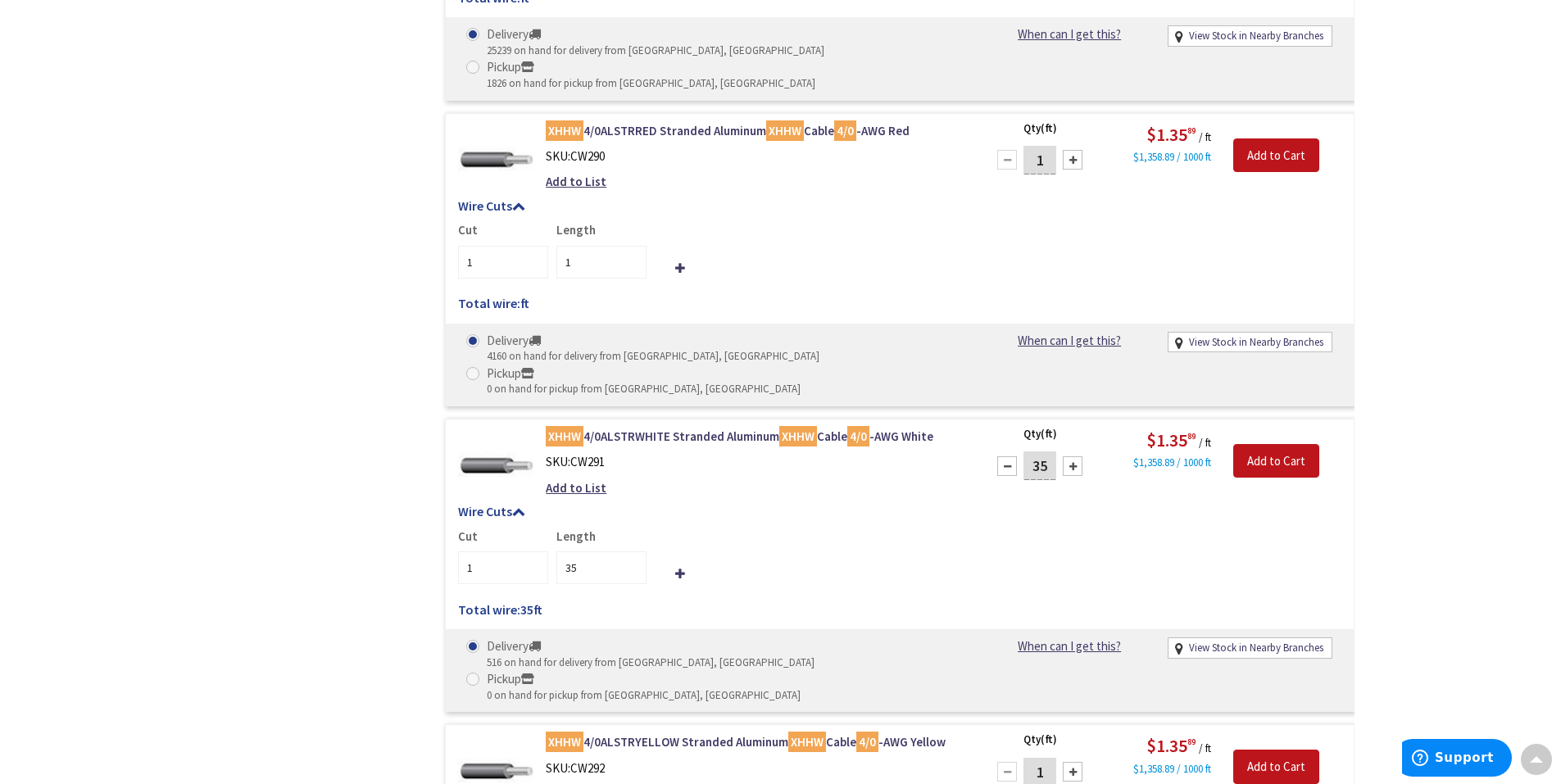
click at [790, 527] on div "Cut 1 Length 35" at bounding box center [899, 555] width 883 height 57
click at [1107, 444] on input "Add to Cart" at bounding box center [1276, 461] width 86 height 34
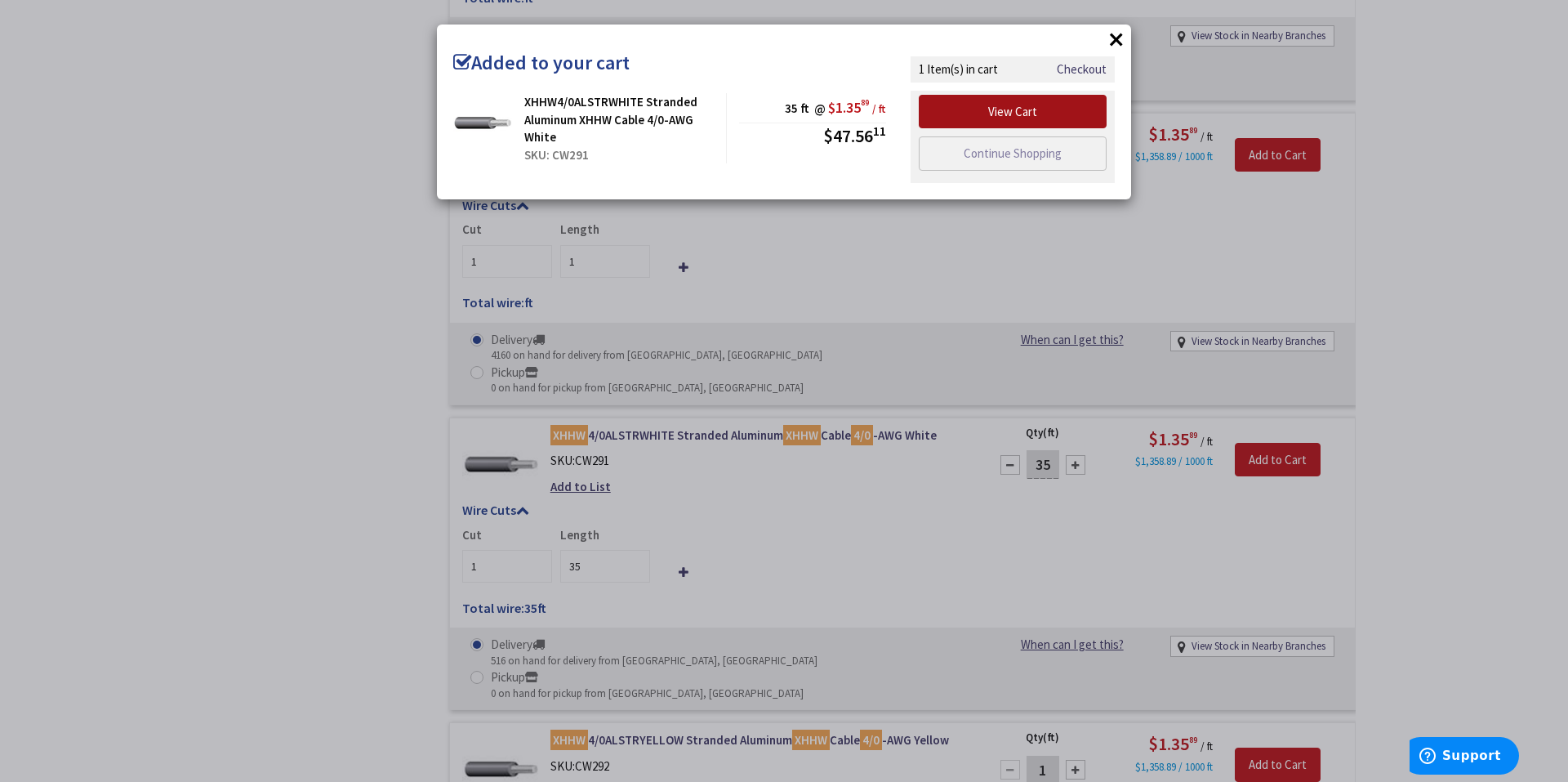
click at [1019, 109] on link "View Cart" at bounding box center [1013, 111] width 188 height 34
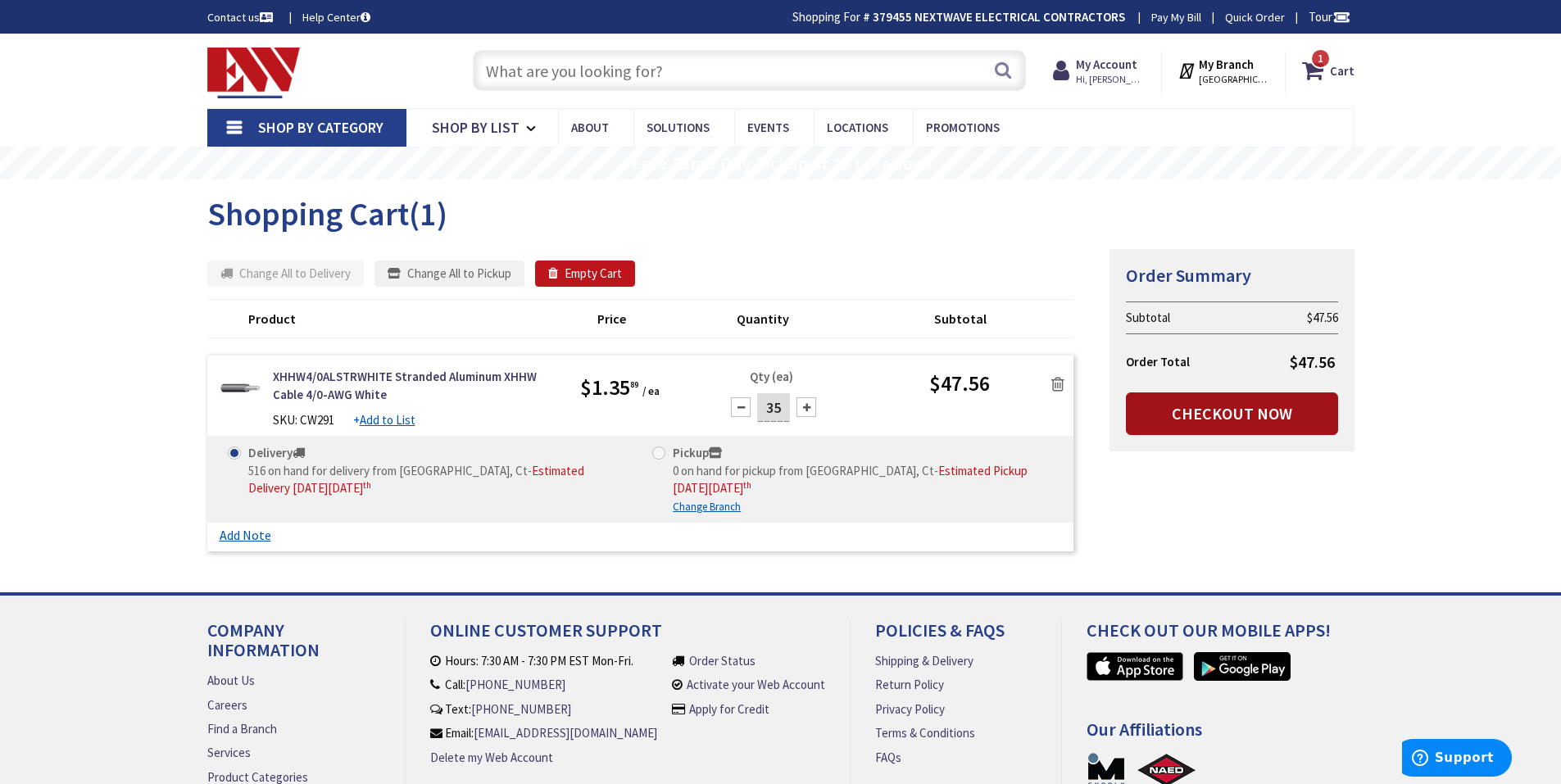
click at [1252, 414] on link "Checkout Now" at bounding box center [1232, 413] width 212 height 43
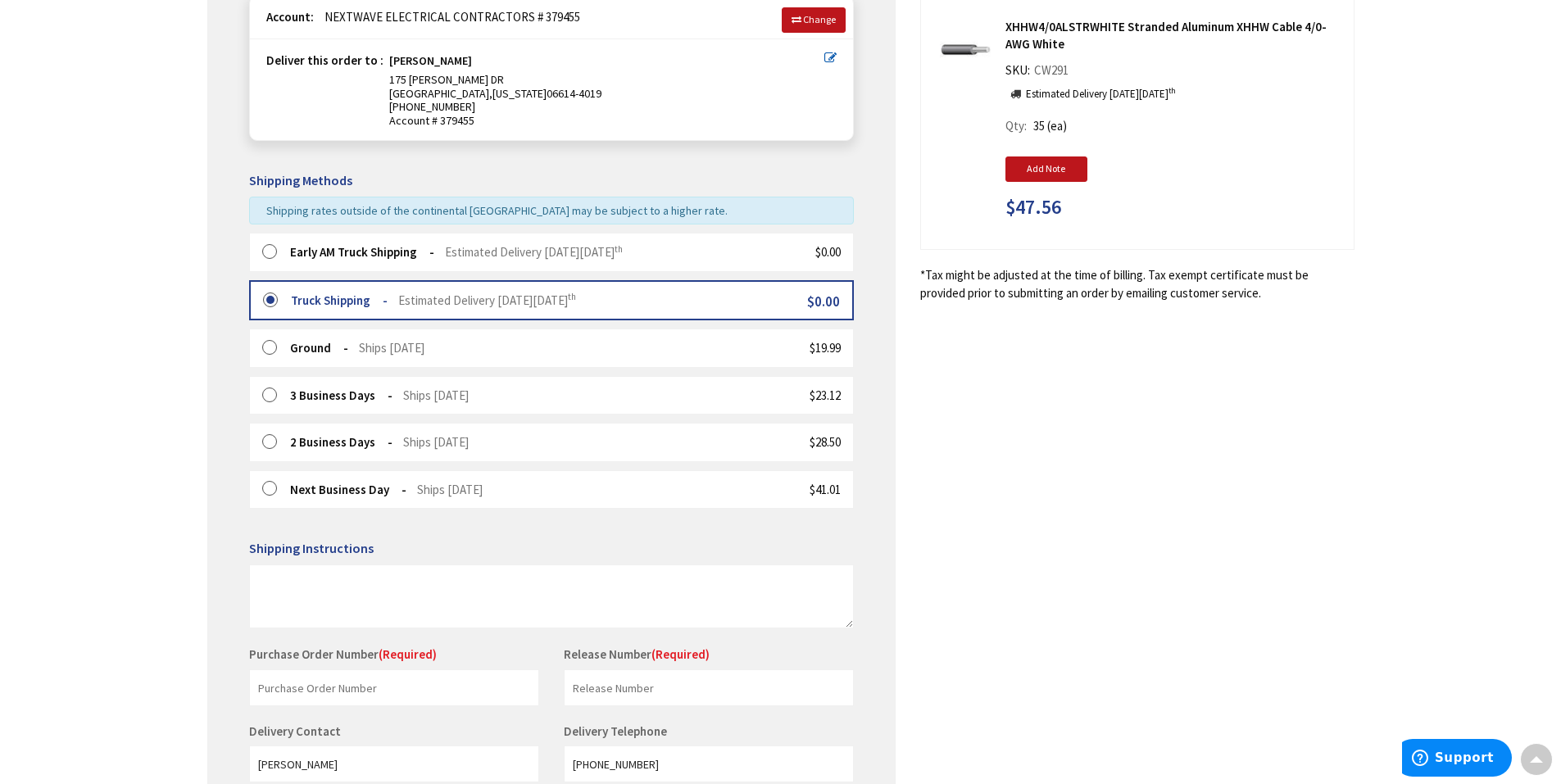
scroll to position [327, 0]
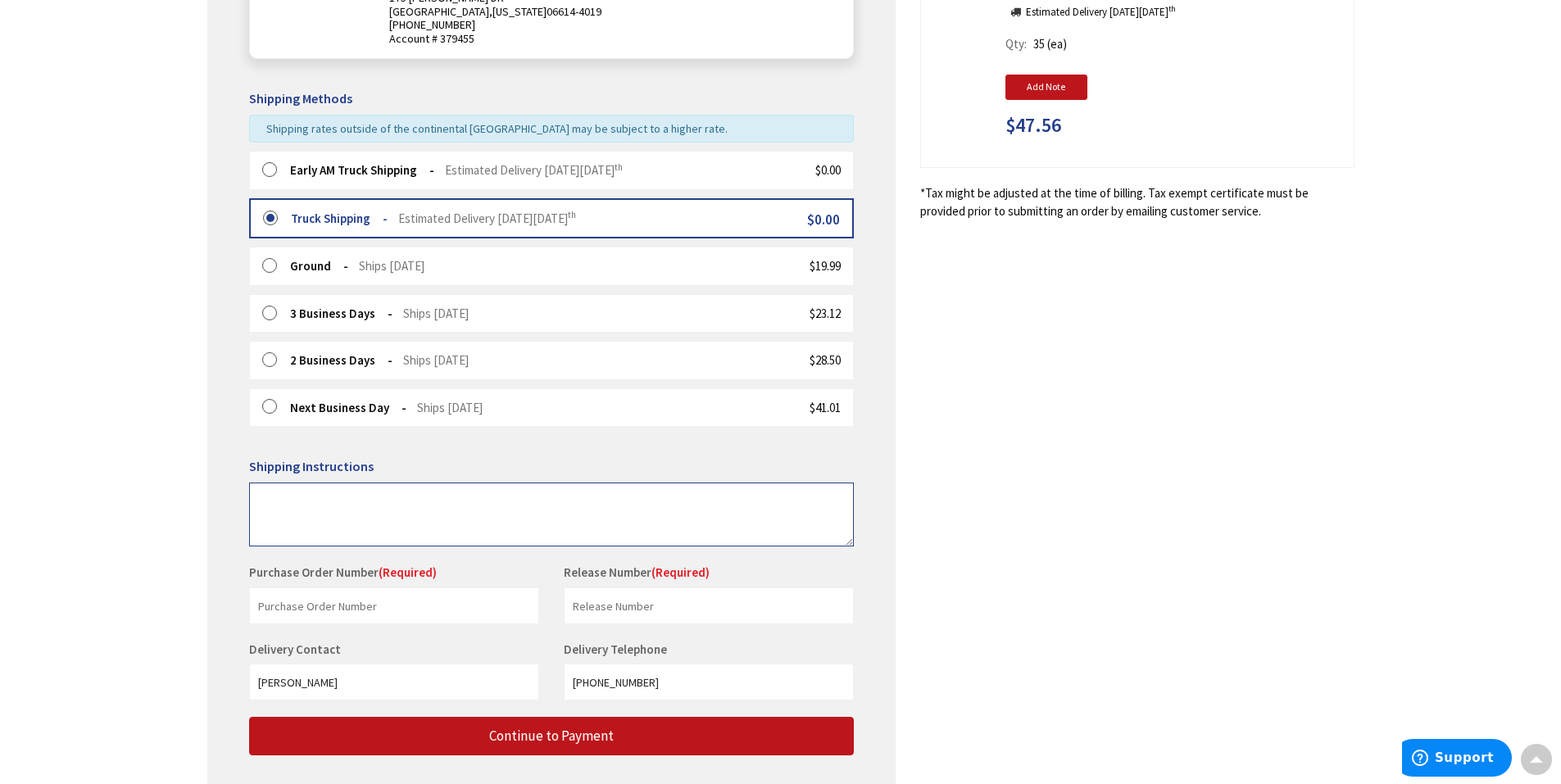
click at [328, 508] on textarea at bounding box center [551, 514] width 604 height 64
click at [361, 499] on textarea "Please leave in front of garage" at bounding box center [551, 514] width 604 height 64
click at [357, 499] on textarea "Please leave in front of garage" at bounding box center [551, 514] width 604 height 64
click at [357, 498] on textarea "Please leave in front of garage" at bounding box center [551, 514] width 604 height 64
type textarea "Please leave in front or side of garage"
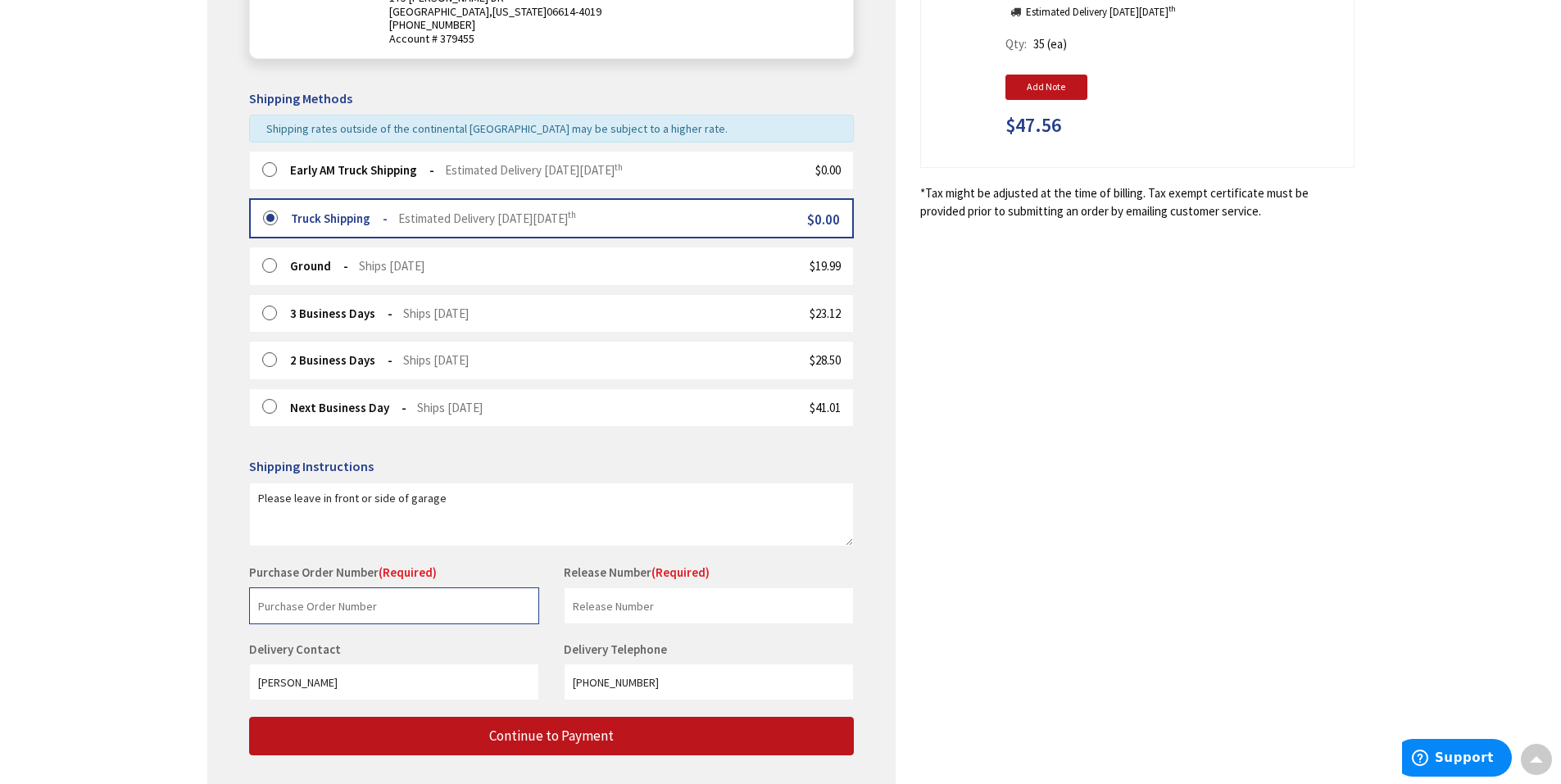
click at [374, 605] on input "text" at bounding box center [394, 606] width 290 height 37
type input "Derby"
drag, startPoint x: 589, startPoint y: 588, endPoint x: 591, endPoint y: 600, distance: 12.2
click at [589, 590] on input "text" at bounding box center [708, 606] width 290 height 37
type input "1"
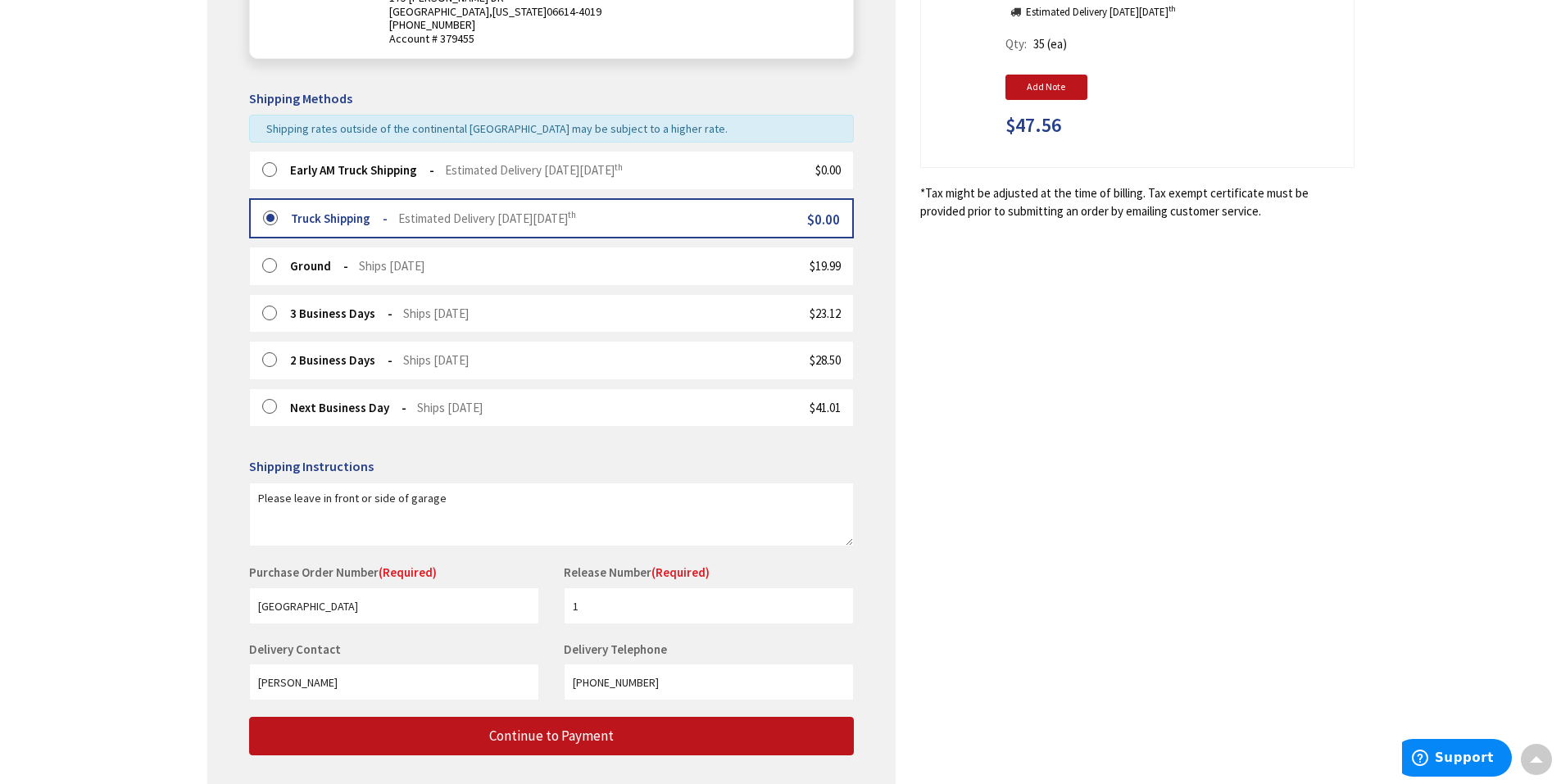
click at [639, 647] on label "Delivery Telephone" at bounding box center [617, 650] width 107 height 16
click at [639, 664] on input "203-386-0609" at bounding box center [708, 682] width 290 height 37
click at [677, 676] on input "203-386-0609" at bounding box center [708, 682] width 290 height 37
type input "203-823-8756"
drag, startPoint x: 298, startPoint y: 604, endPoint x: 251, endPoint y: 612, distance: 47.7
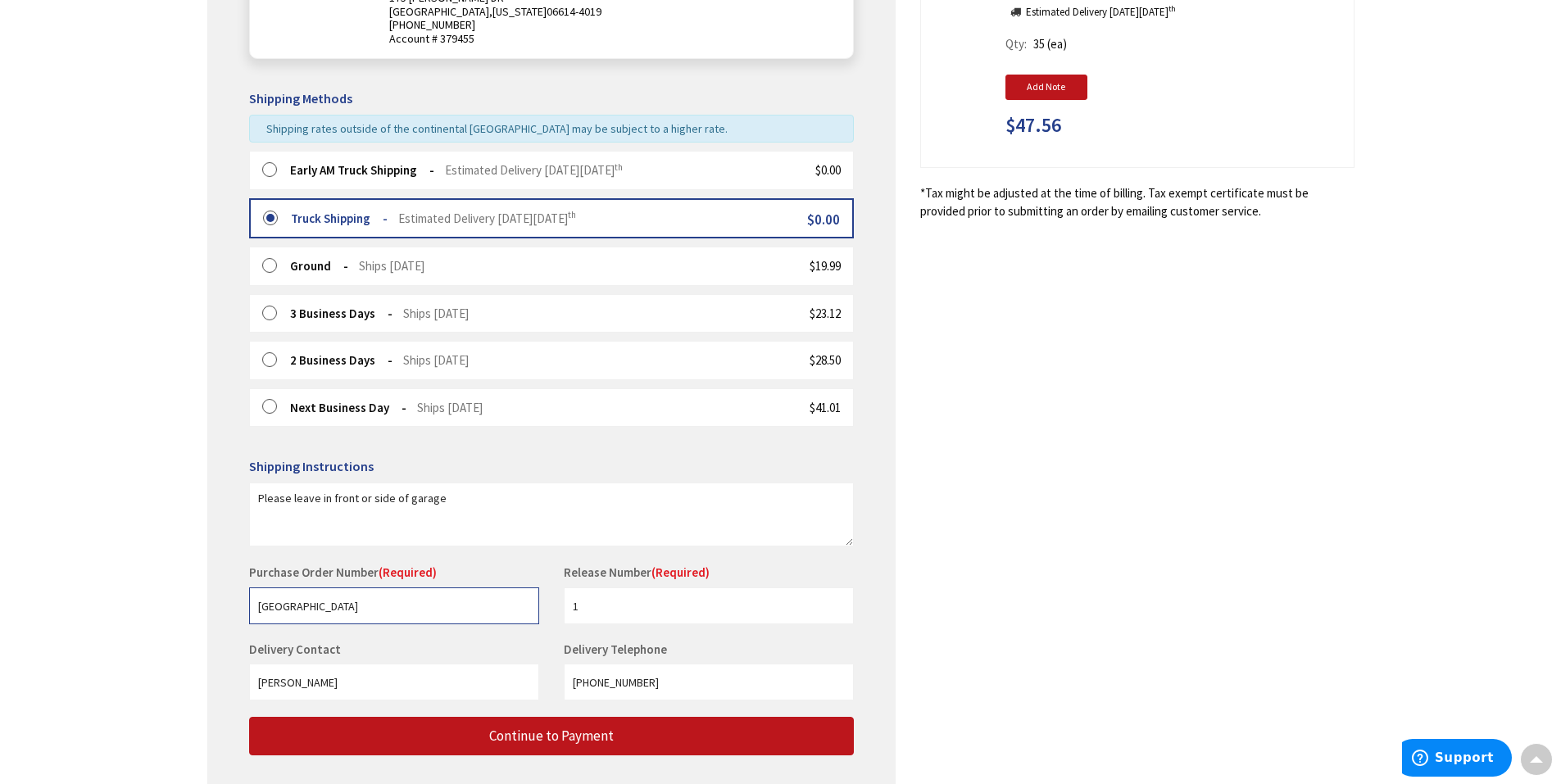
click at [251, 612] on input "Derby" at bounding box center [394, 606] width 290 height 37
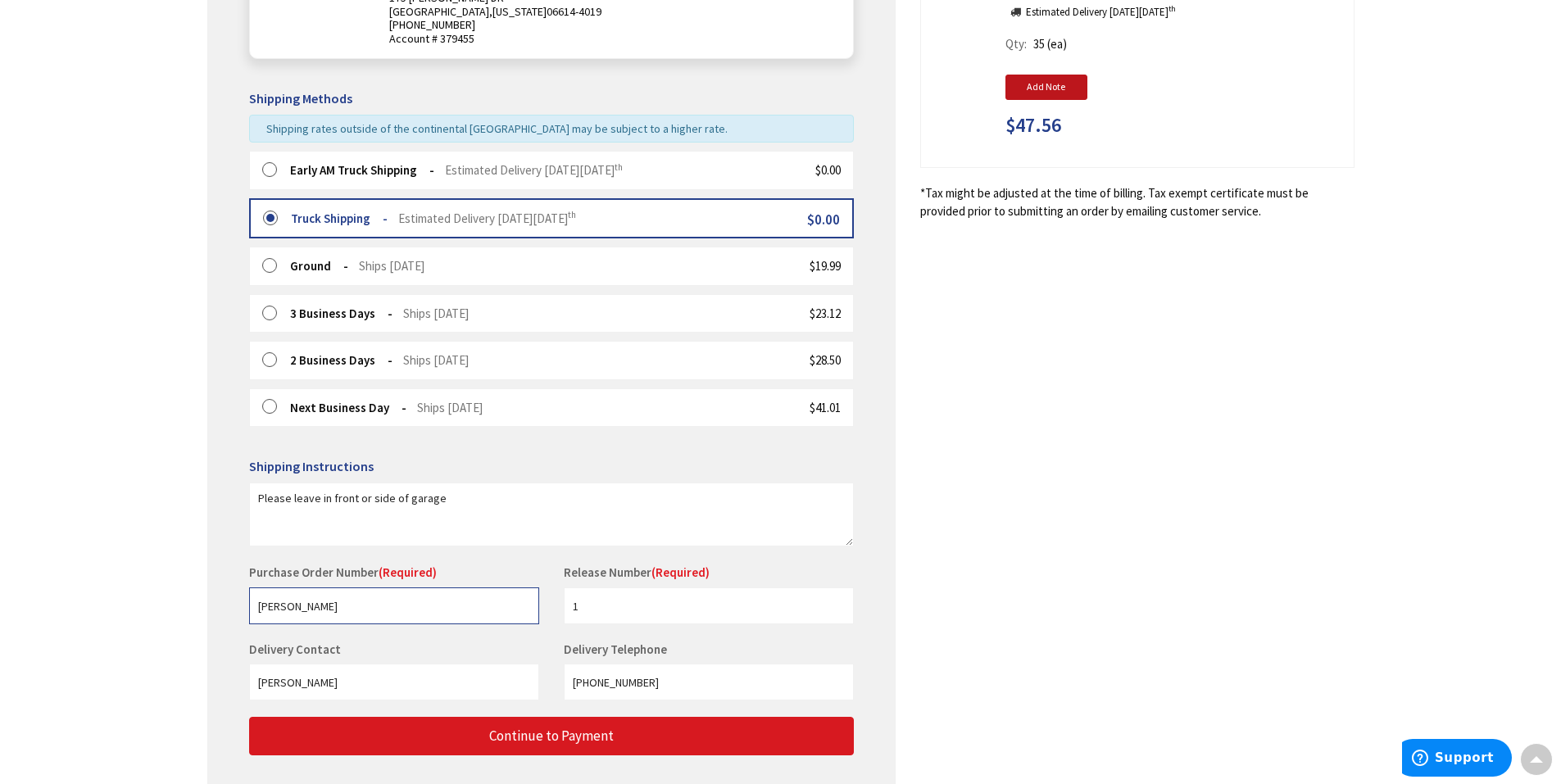
type input "Laura"
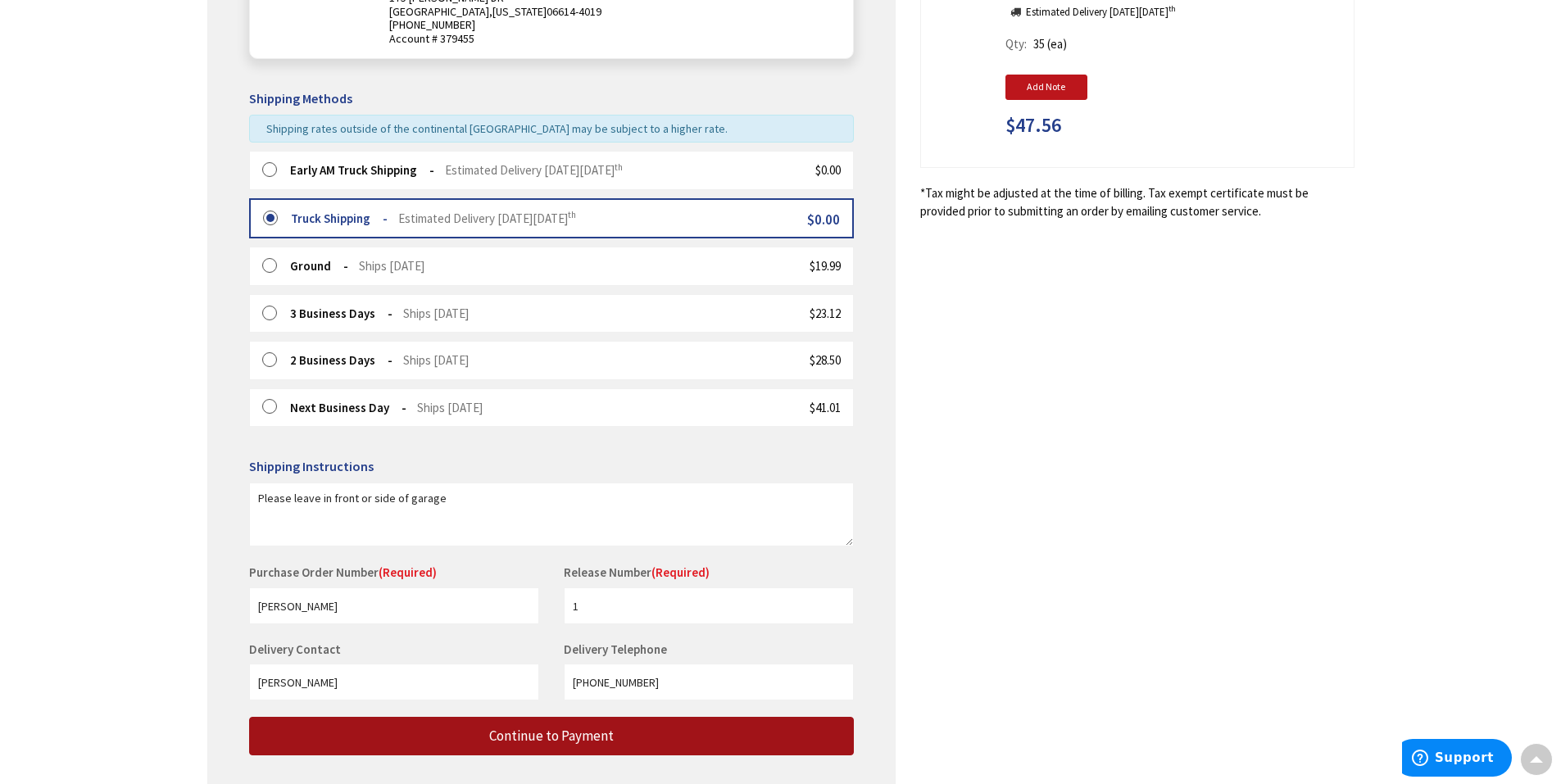
click at [630, 736] on button "Continue to Payment" at bounding box center [551, 736] width 604 height 38
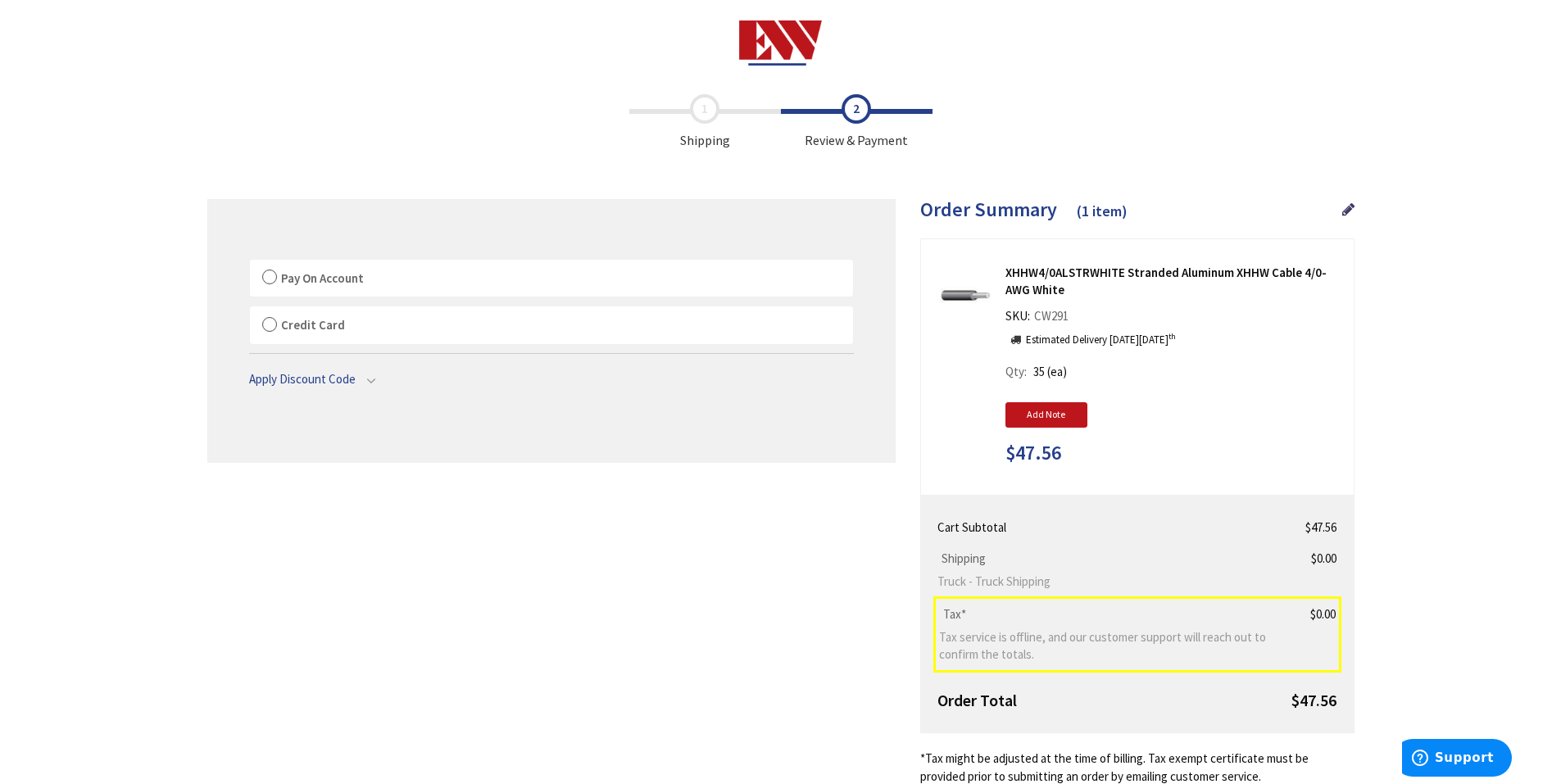
click at [269, 274] on label "Pay On Account" at bounding box center [551, 278] width 604 height 38
click at [250, 263] on input "Pay On Account" at bounding box center [250, 263] width 0 height 0
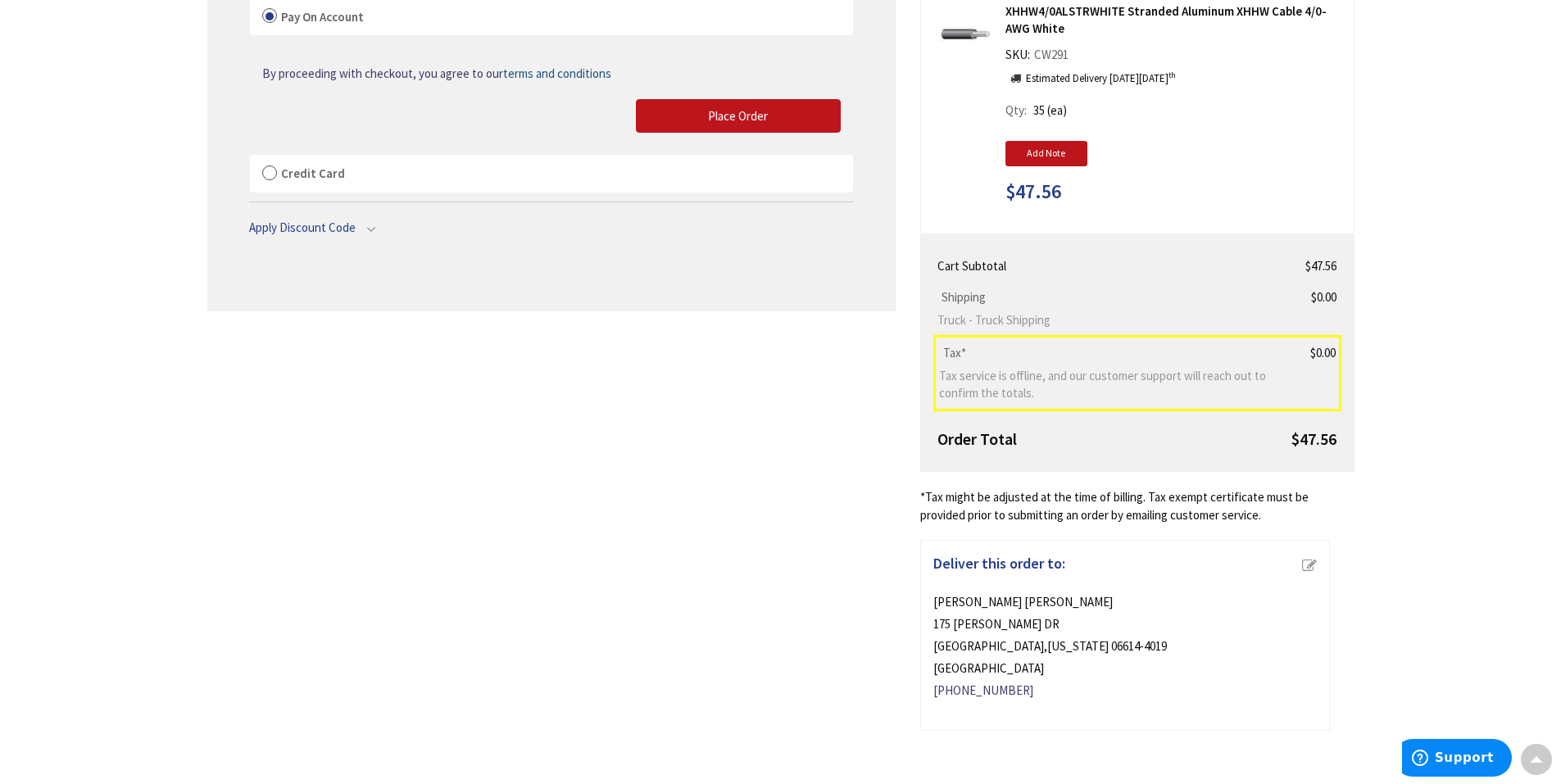
scroll to position [16, 0]
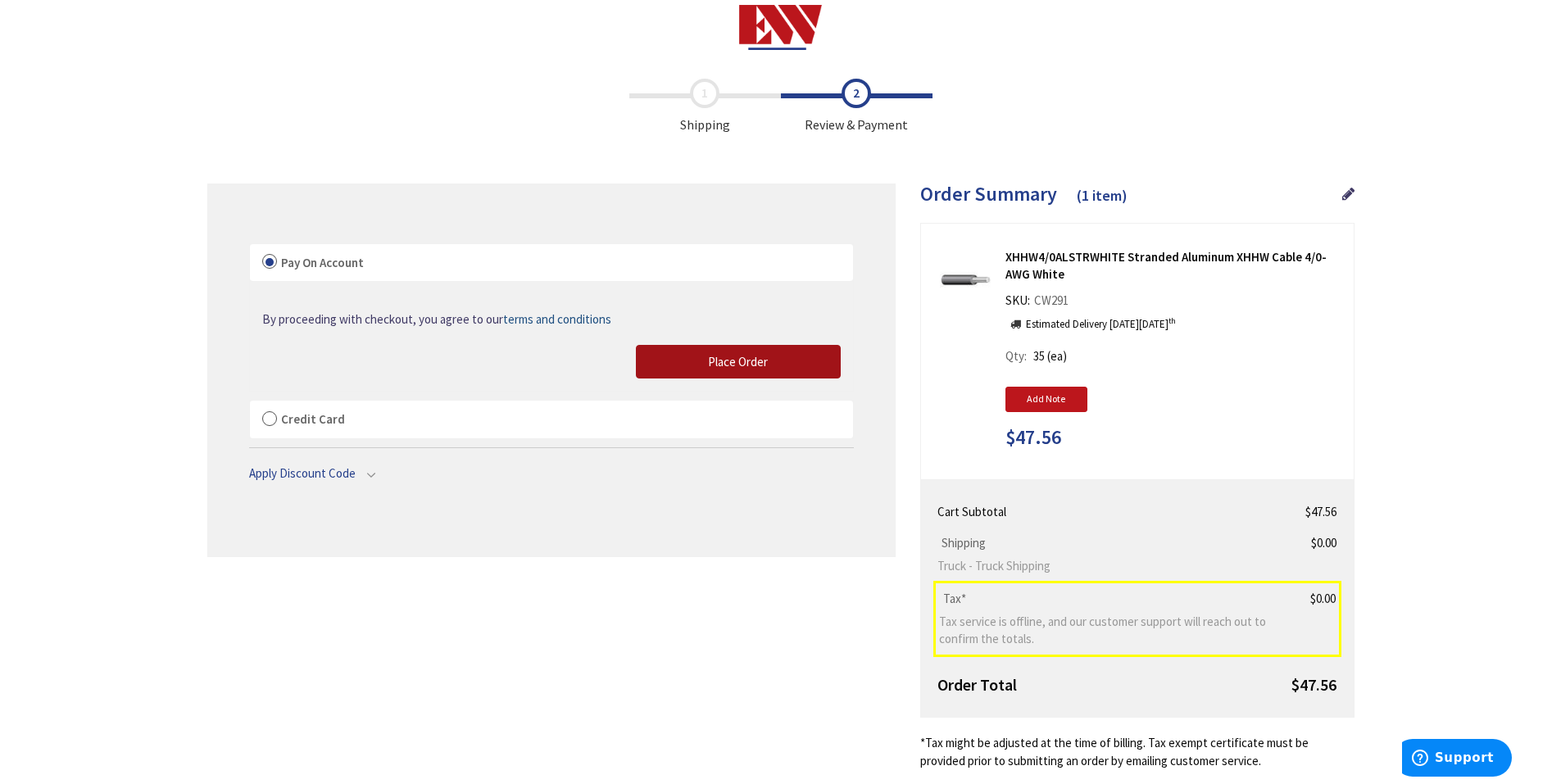
click at [749, 361] on span "Place Order" at bounding box center [738, 361] width 59 height 16
